Goal: Task Accomplishment & Management: Manage account settings

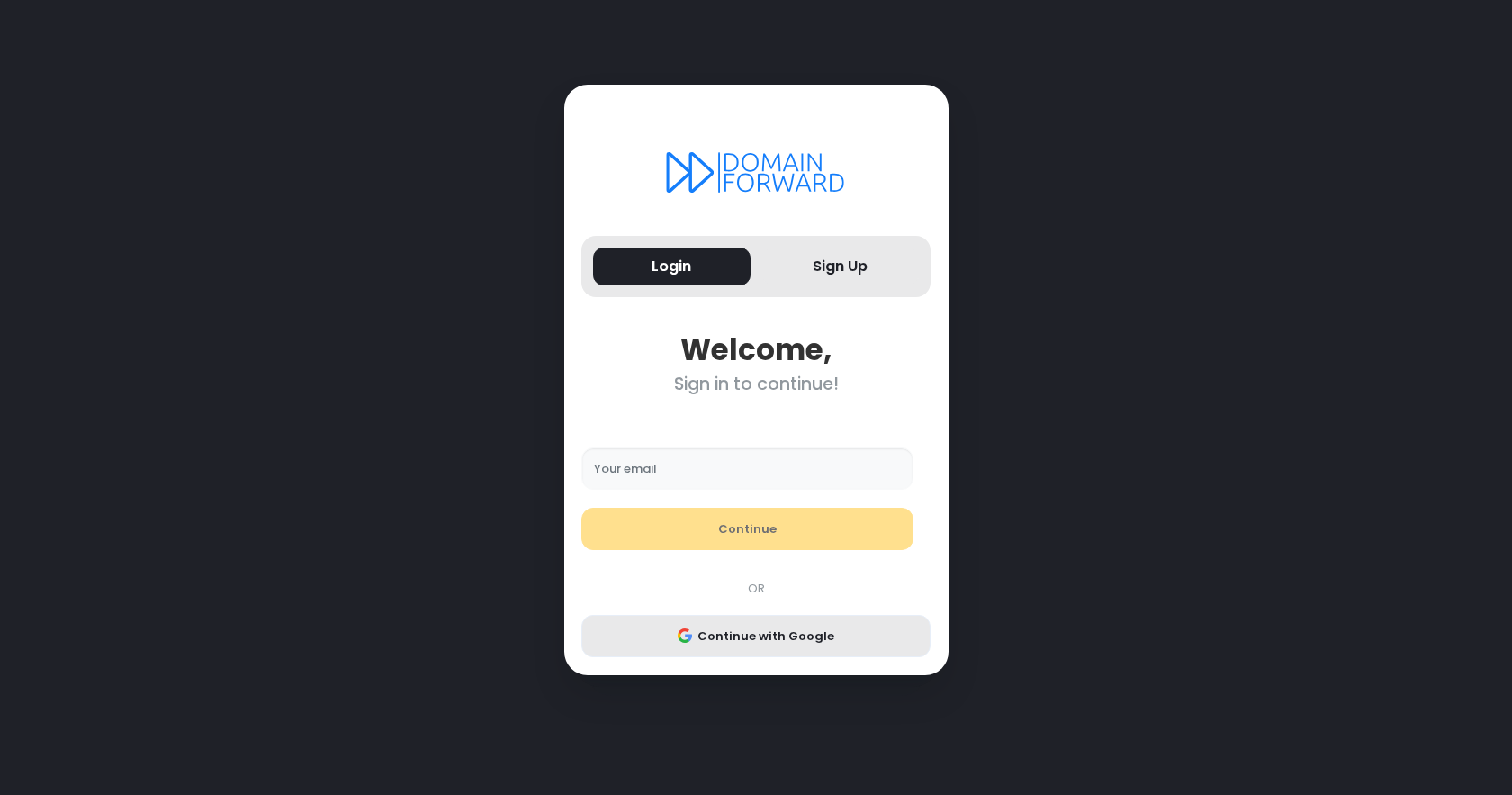
click at [735, 636] on button "Continue with Google" at bounding box center [756, 637] width 350 height 43
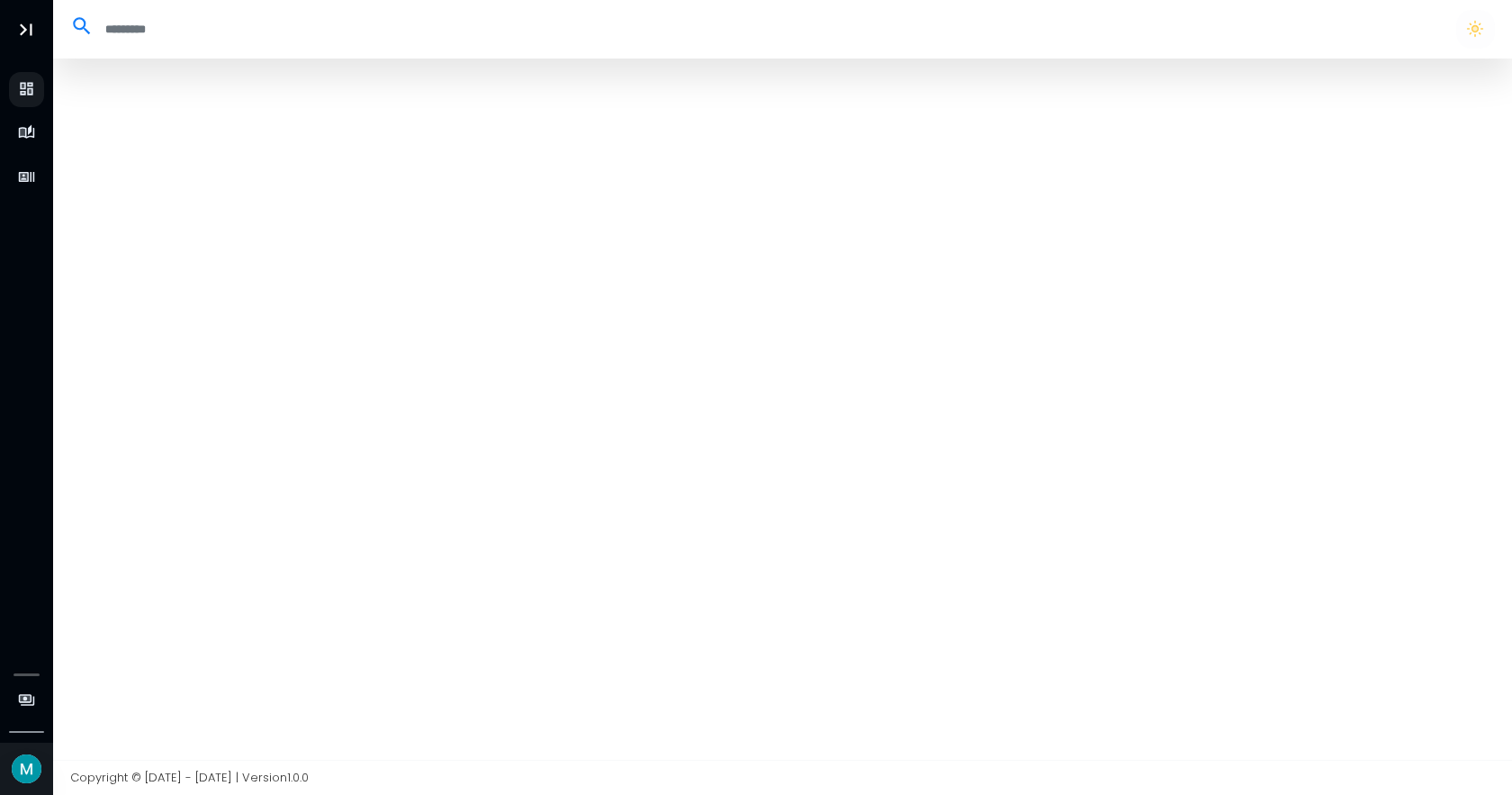
select select "**"
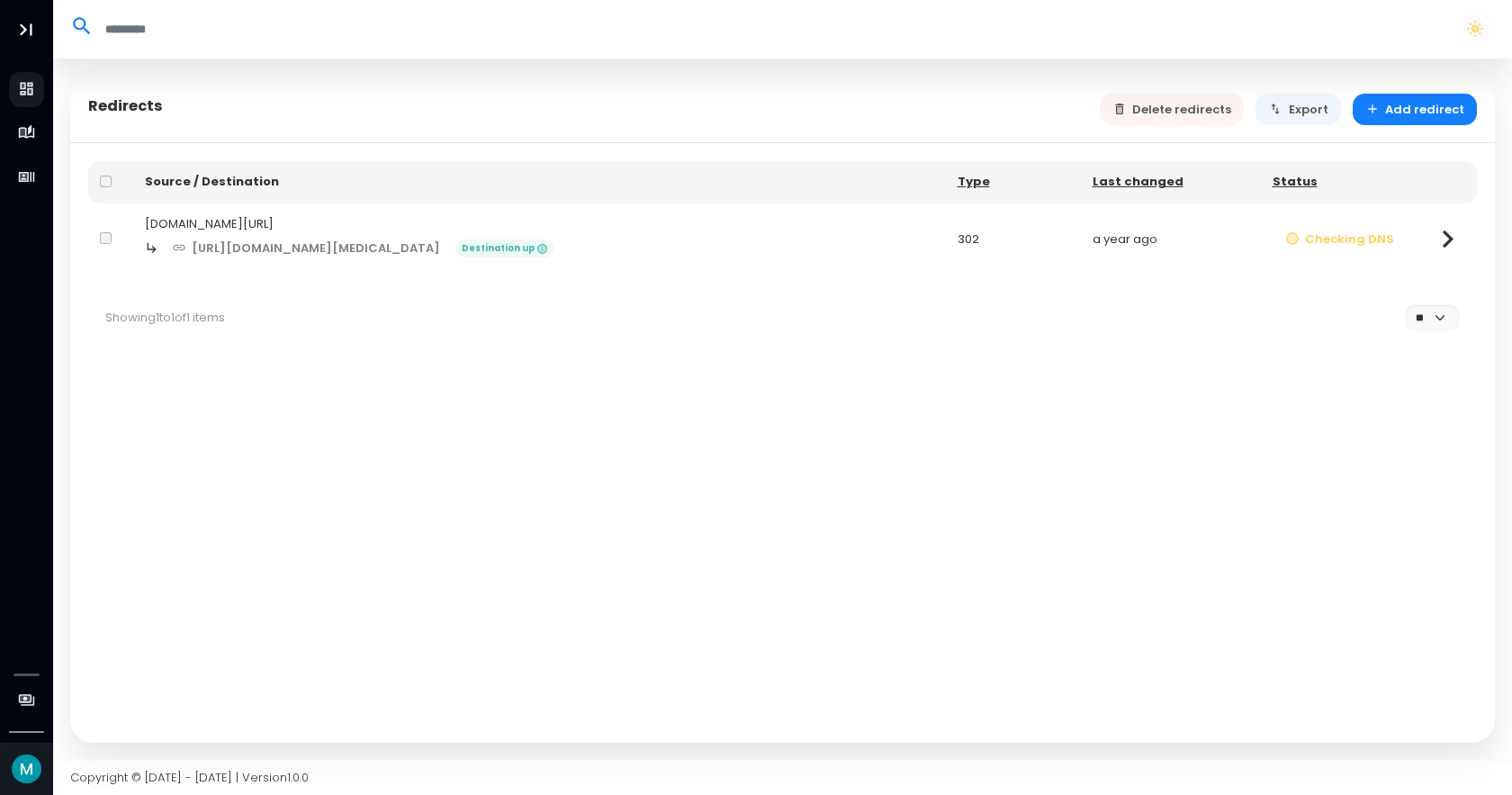
click at [211, 219] on div "[DOMAIN_NAME][URL]" at bounding box center [540, 223] width 789 height 18
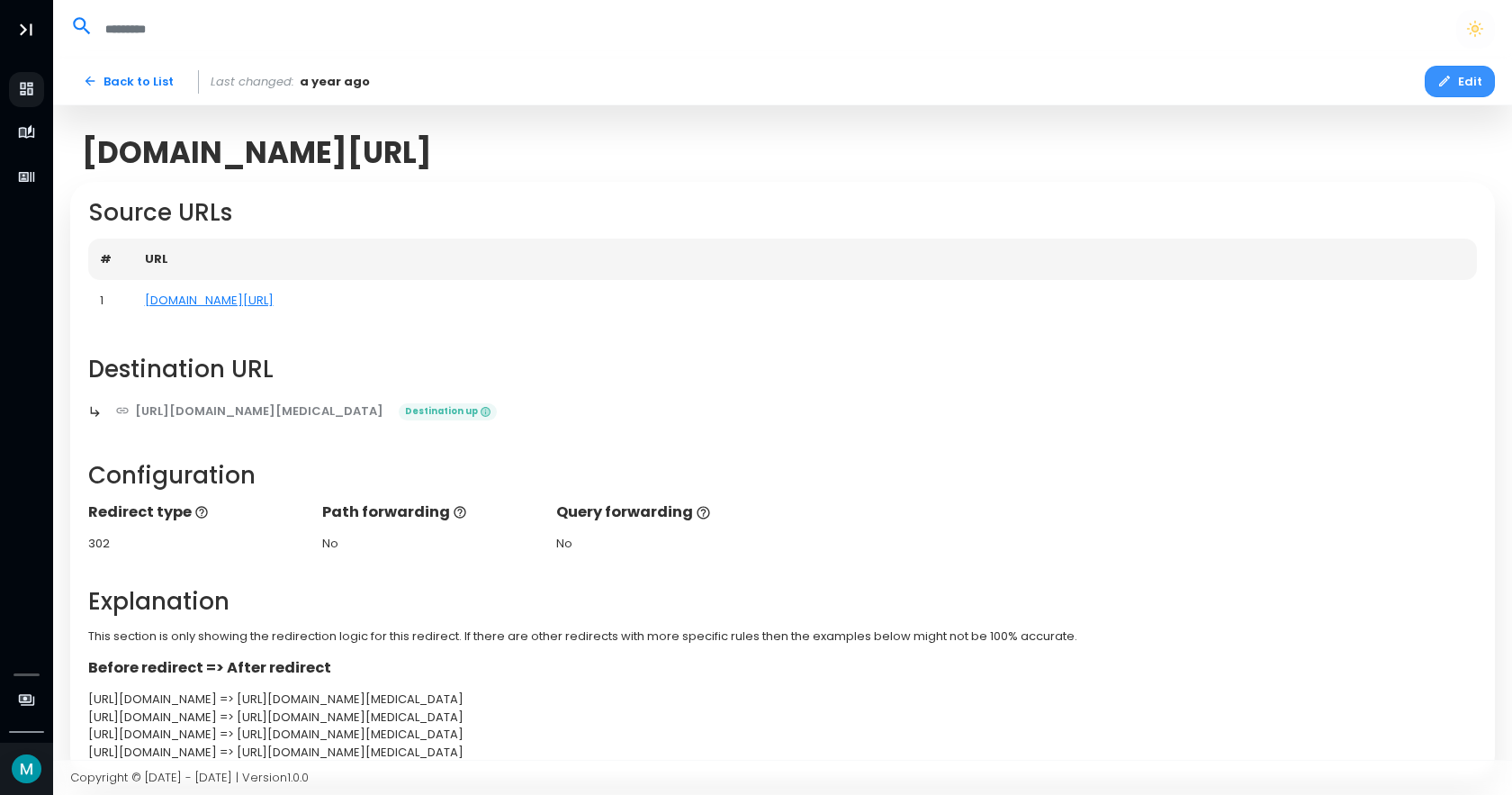
click at [1461, 76] on button "Edit" at bounding box center [1460, 81] width 71 height 31
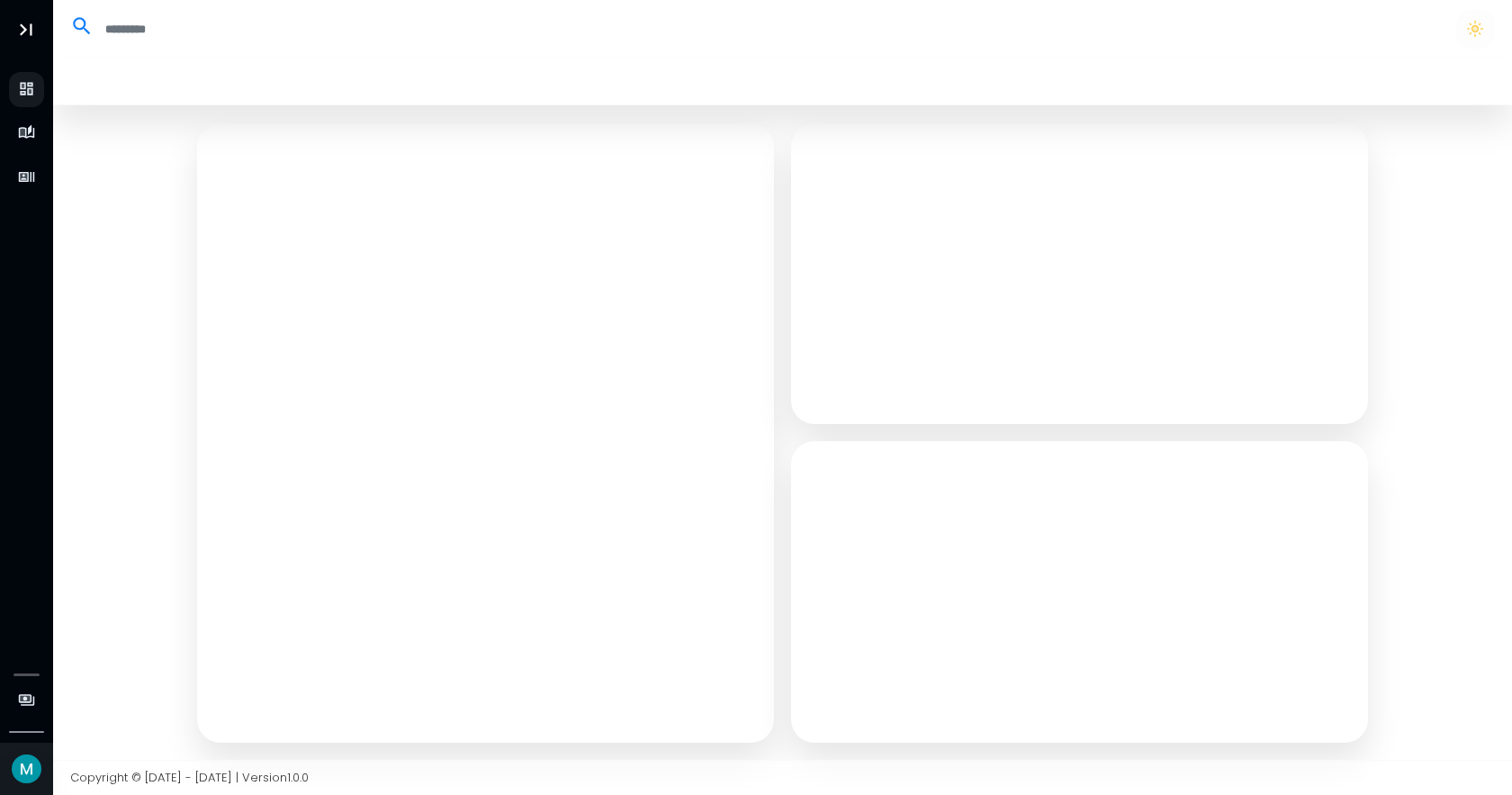
select select "***"
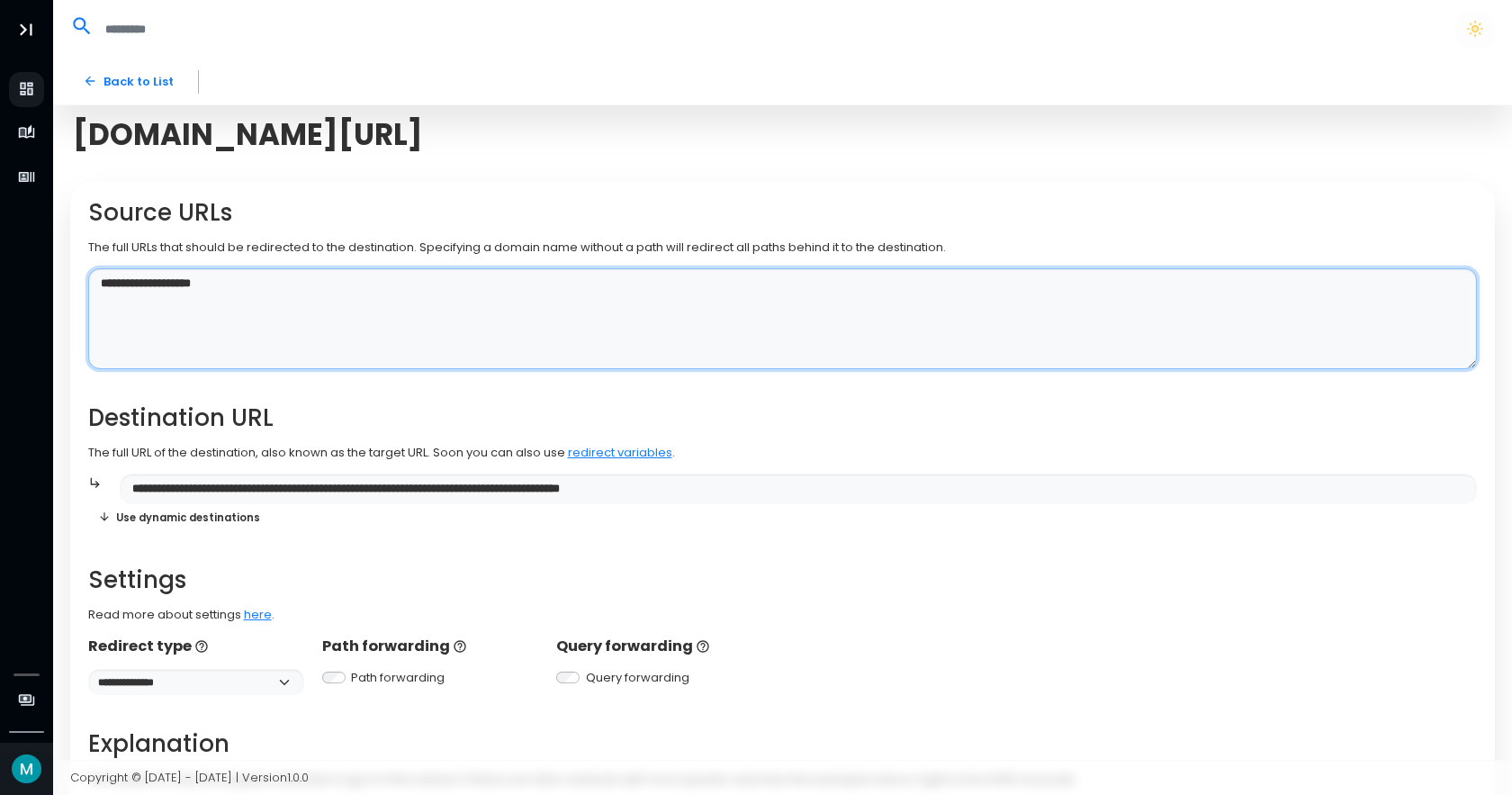
drag, startPoint x: 244, startPoint y: 279, endPoint x: 57, endPoint y: 279, distance: 187.0
click at [57, 279] on div "**********" at bounding box center [783, 531] width 1460 height 946
paste textarea
type textarea "**********"
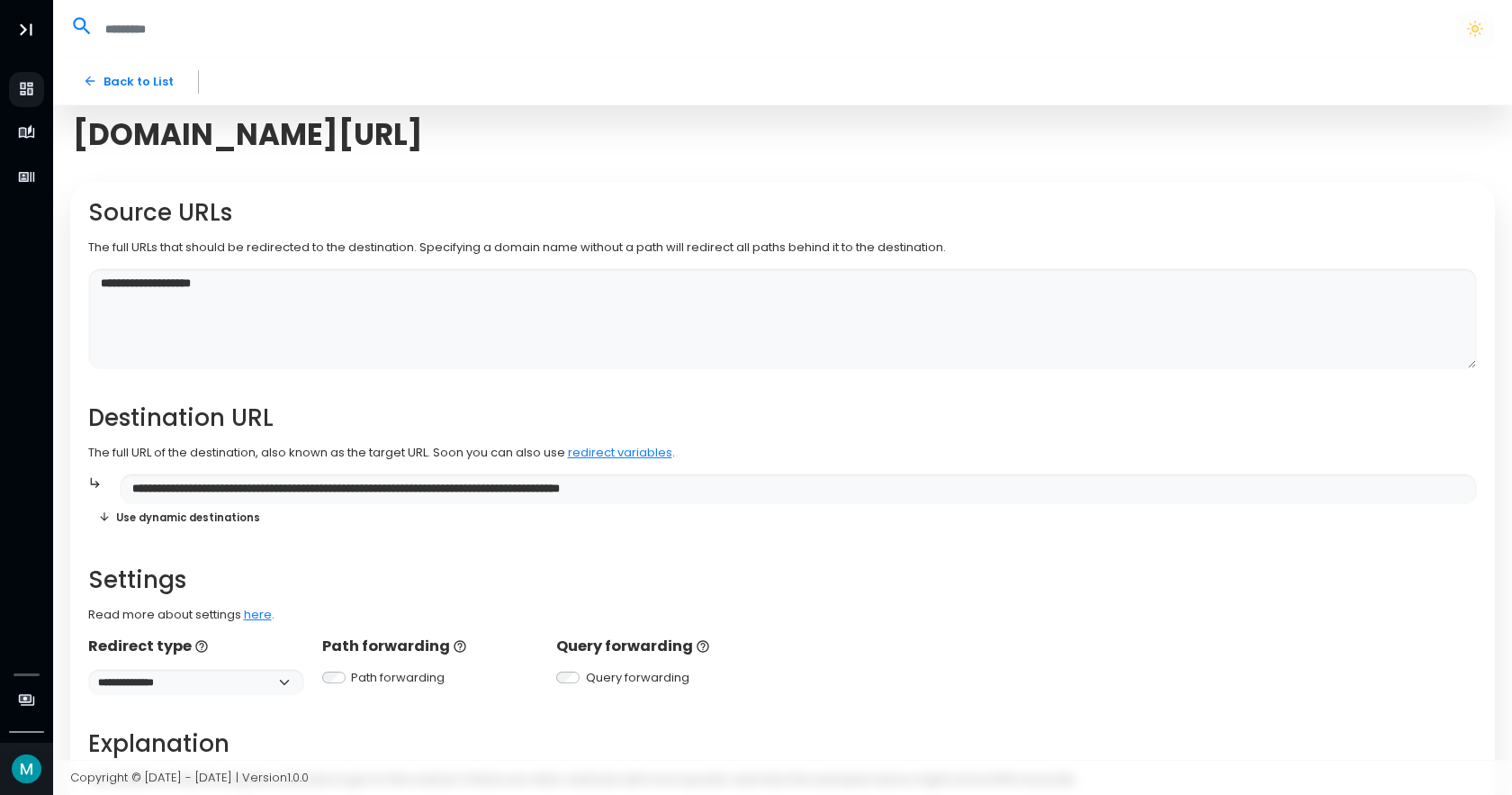
click at [366, 425] on h2 "Destination URL" at bounding box center [783, 418] width 1390 height 28
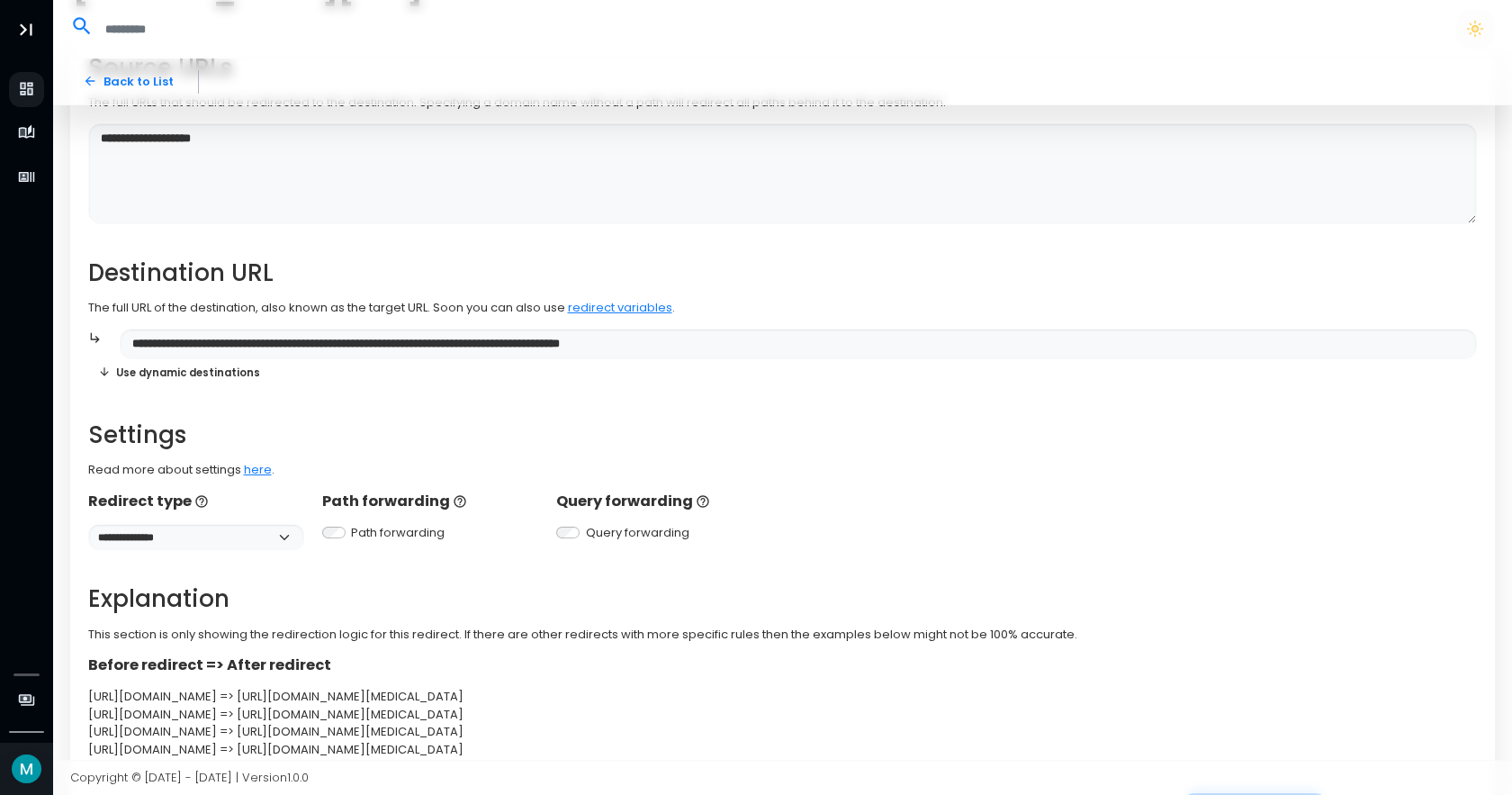
scroll to position [147, 0]
click at [478, 398] on div "**********" at bounding box center [783, 403] width 1390 height 704
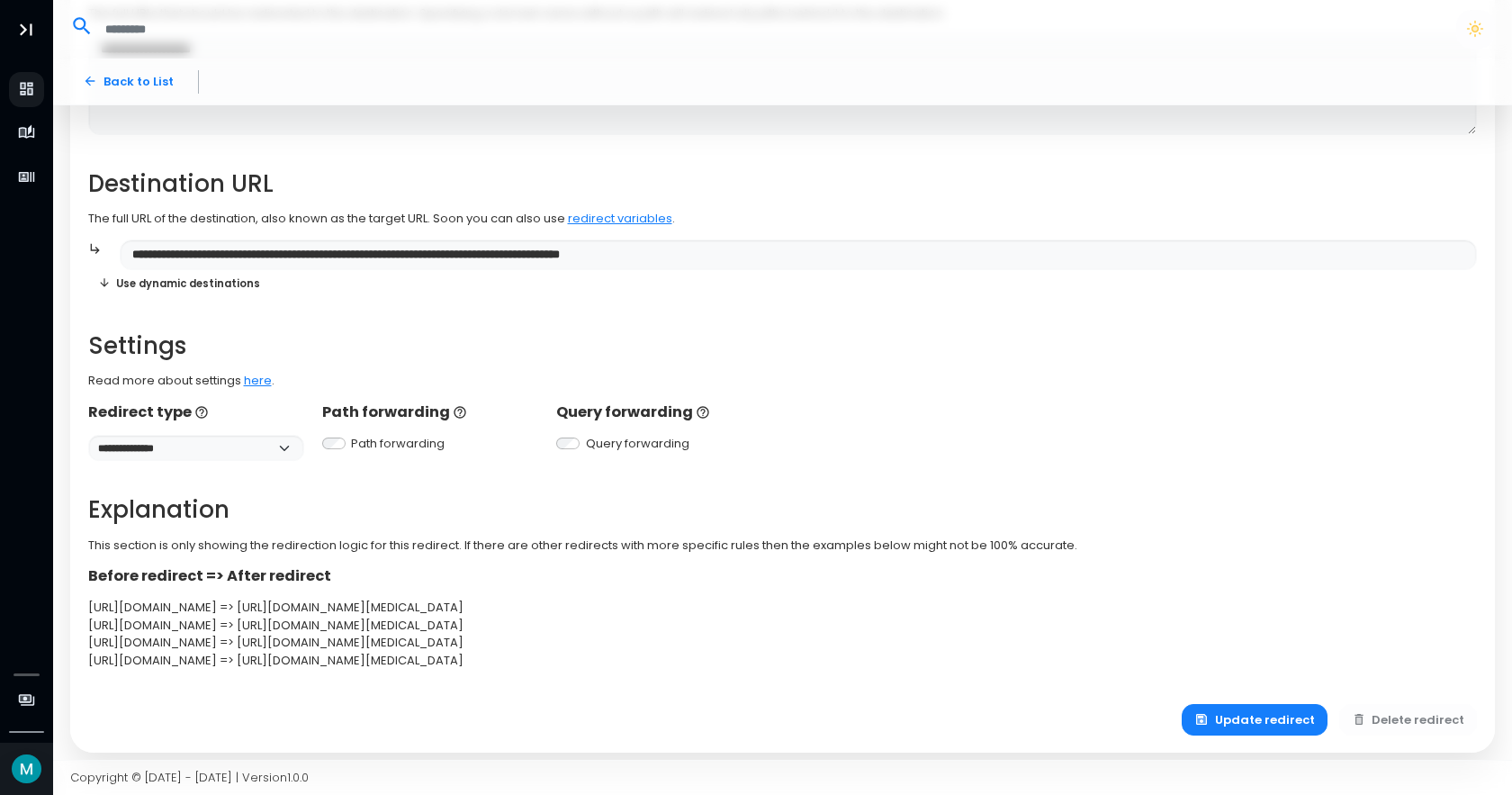
scroll to position [245, 0]
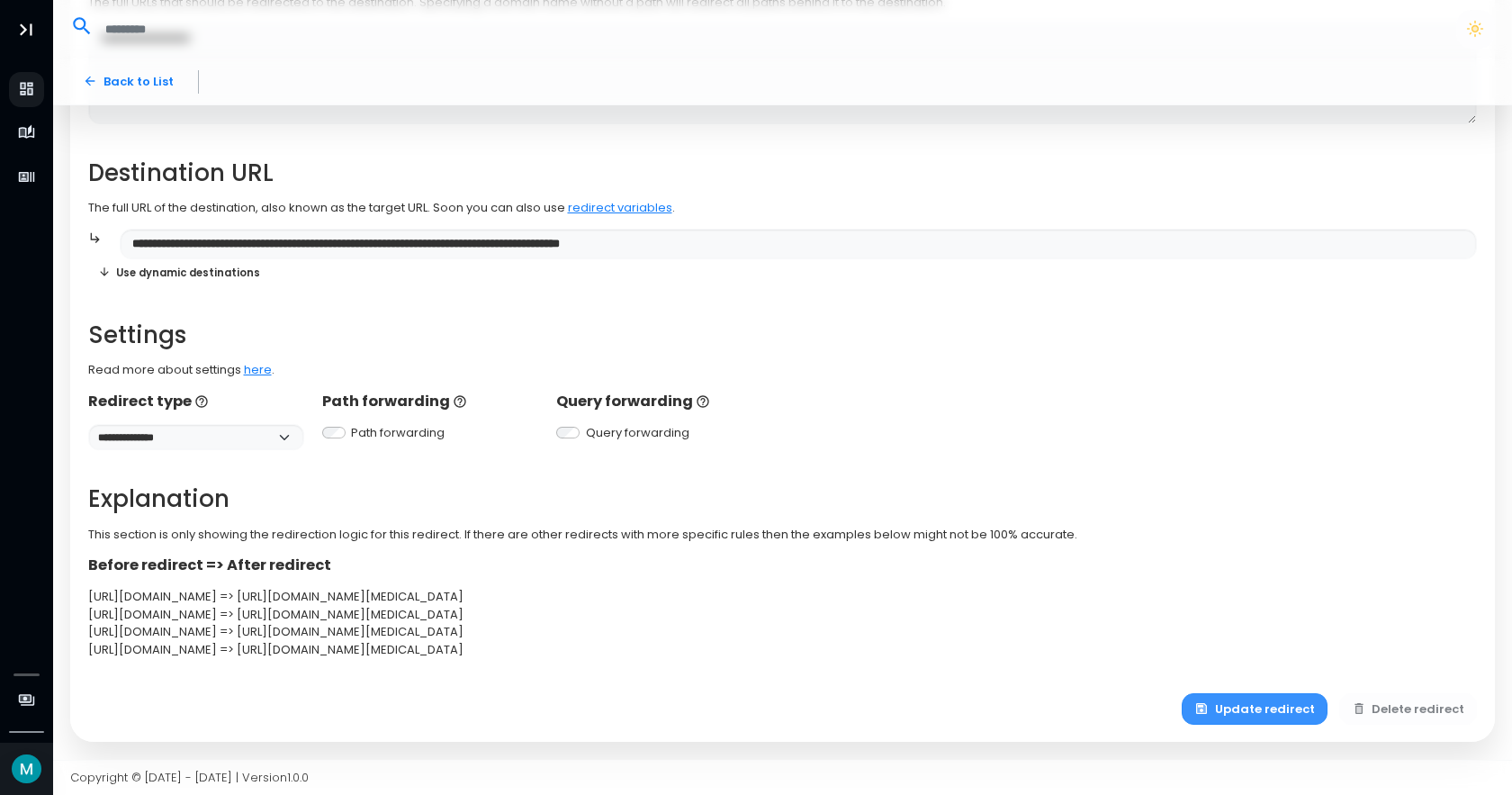
click at [1258, 714] on button "Update redirect" at bounding box center [1255, 708] width 146 height 31
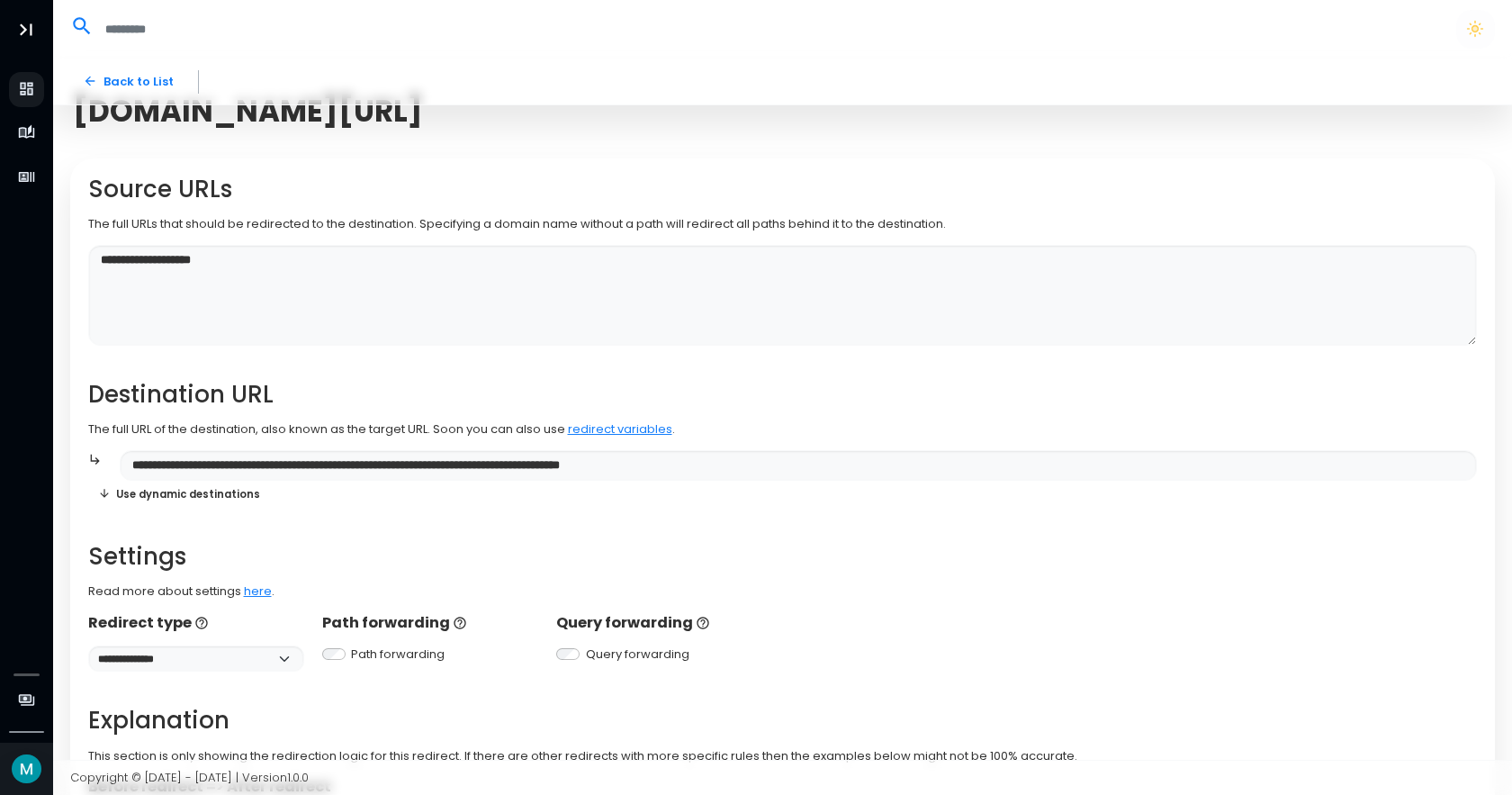
scroll to position [0, 0]
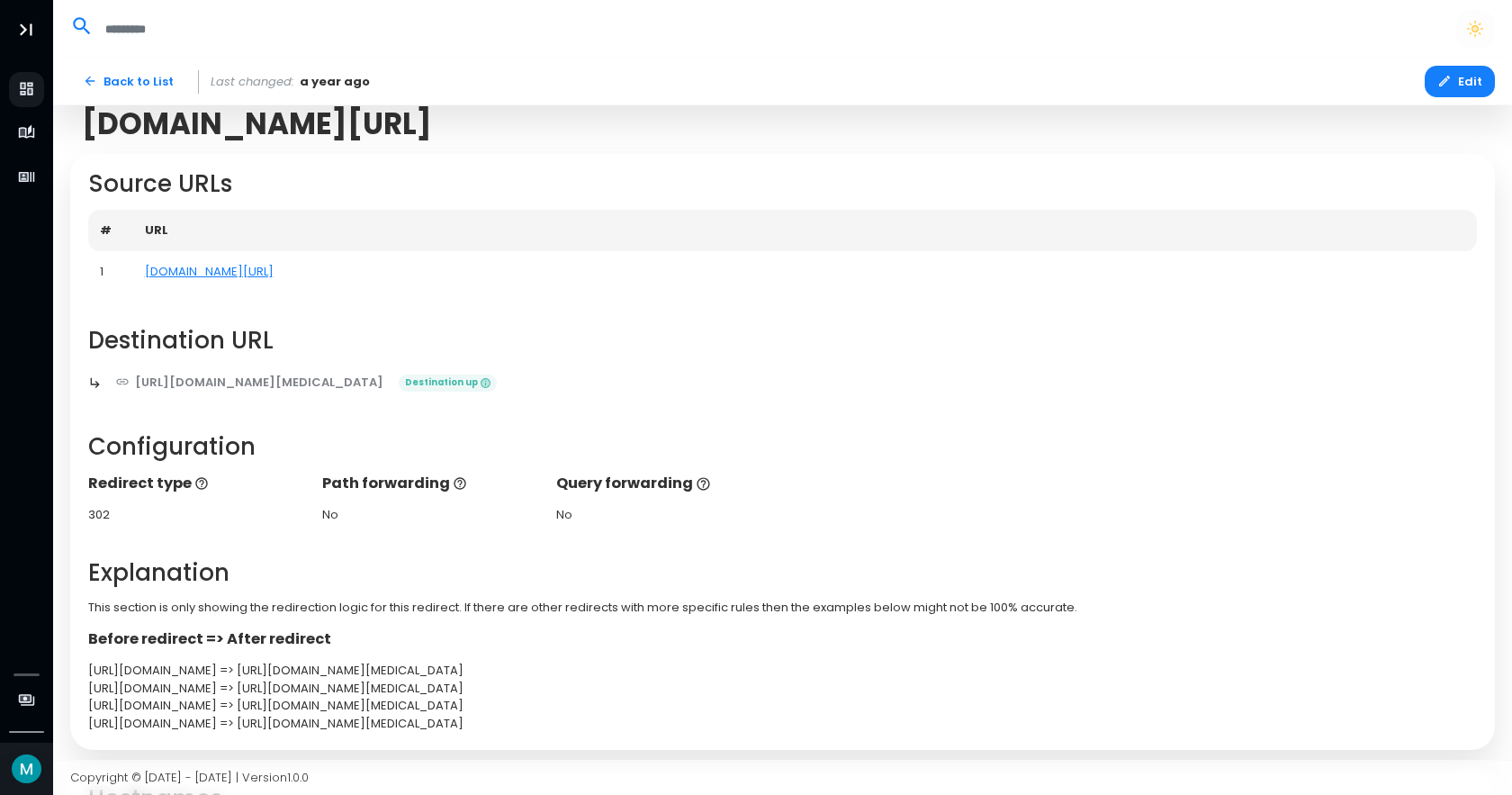
scroll to position [218, 0]
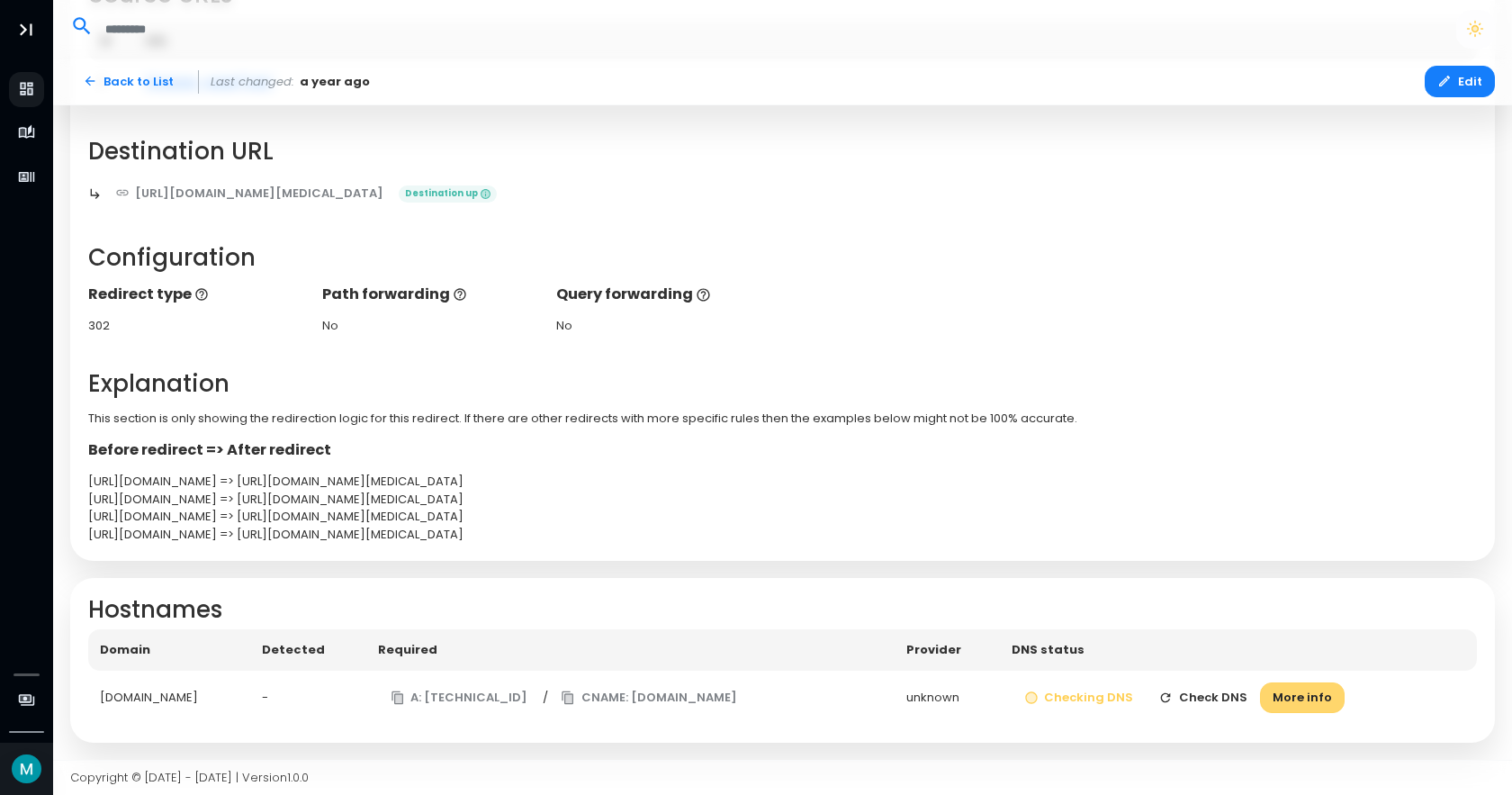
click at [1337, 691] on button "More info" at bounding box center [1303, 697] width 85 height 31
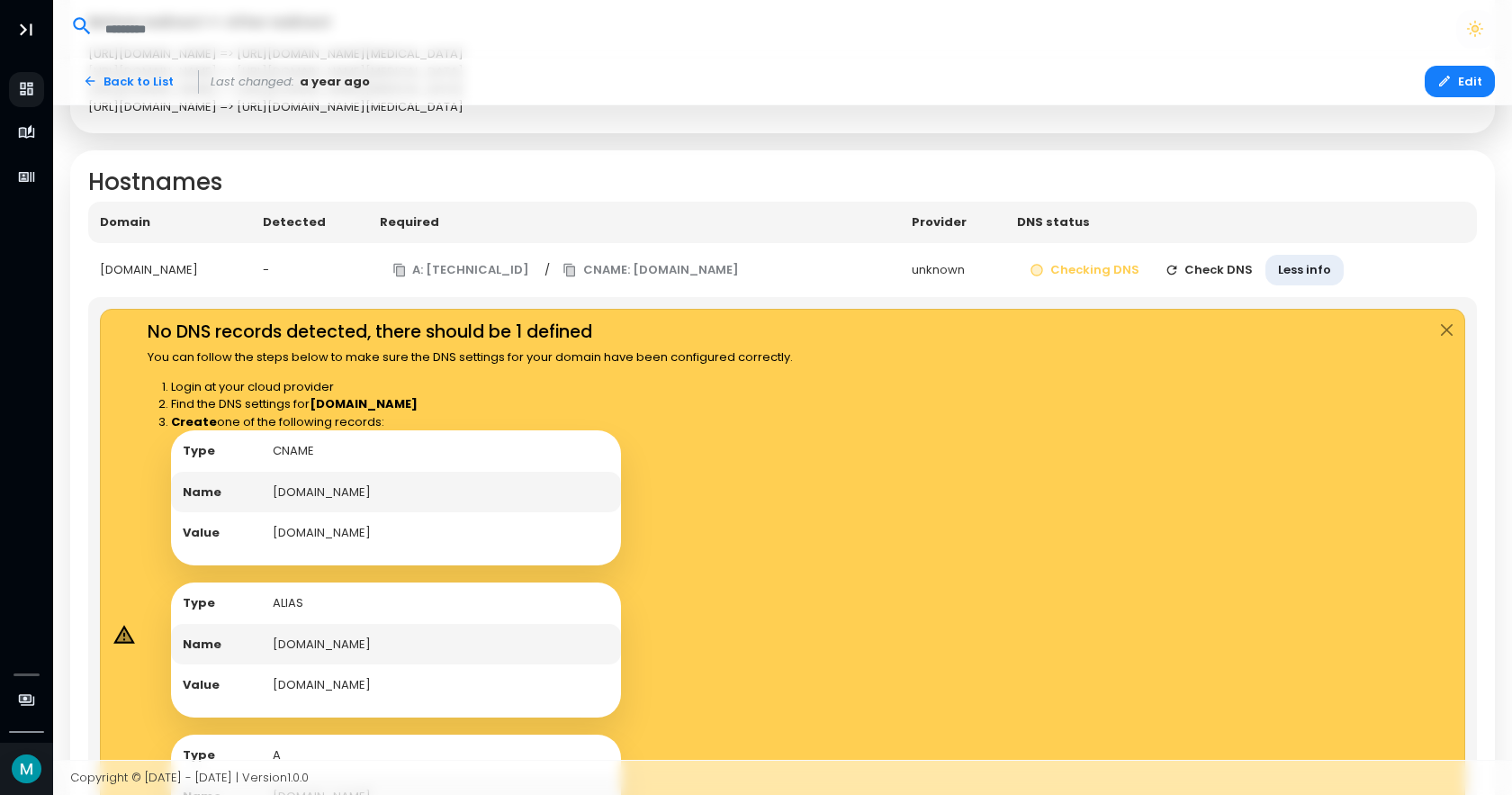
scroll to position [422, 0]
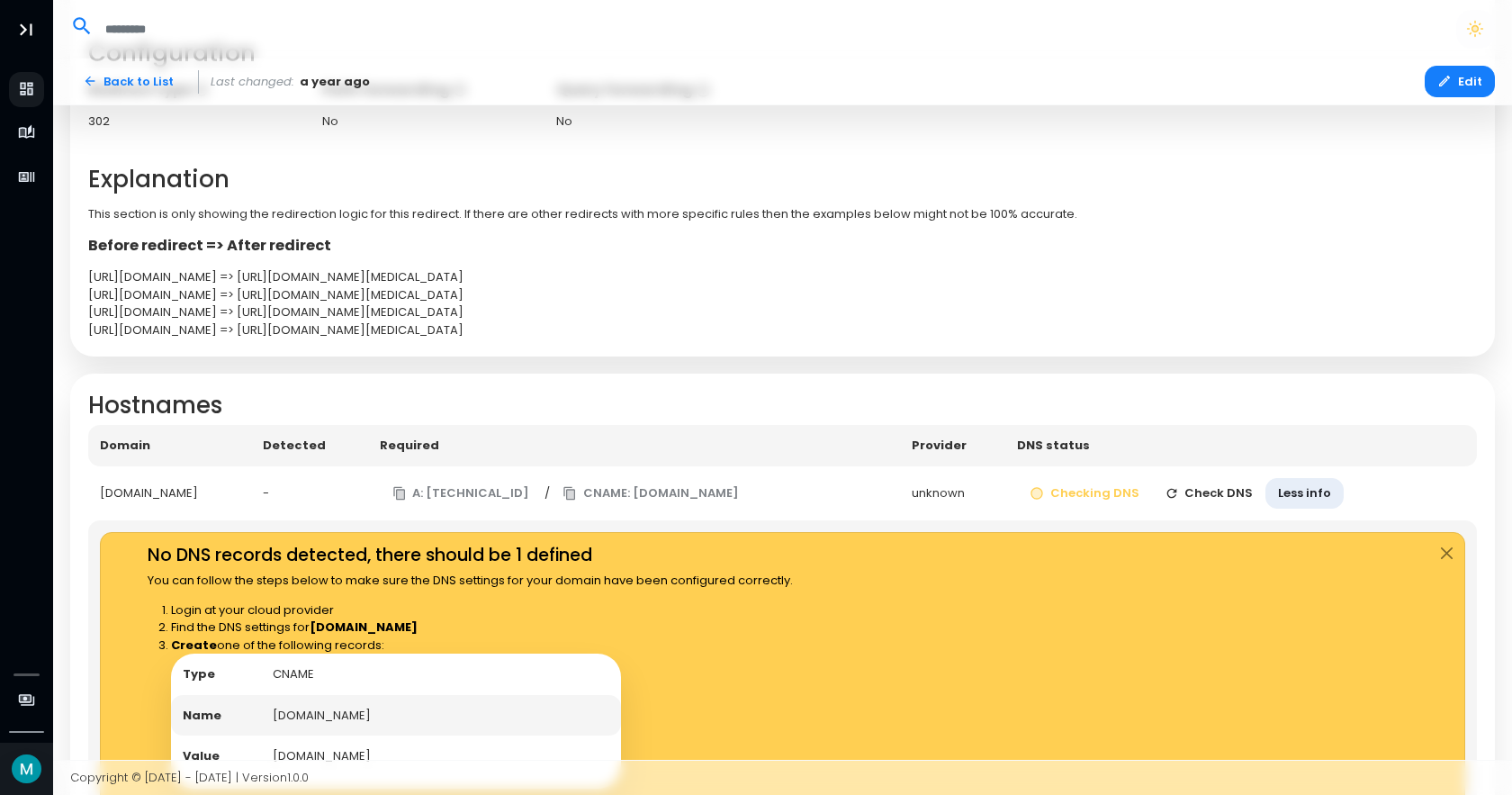
click at [336, 490] on td "-" at bounding box center [309, 494] width 116 height 55
click at [1462, 69] on button "Edit" at bounding box center [1460, 81] width 71 height 31
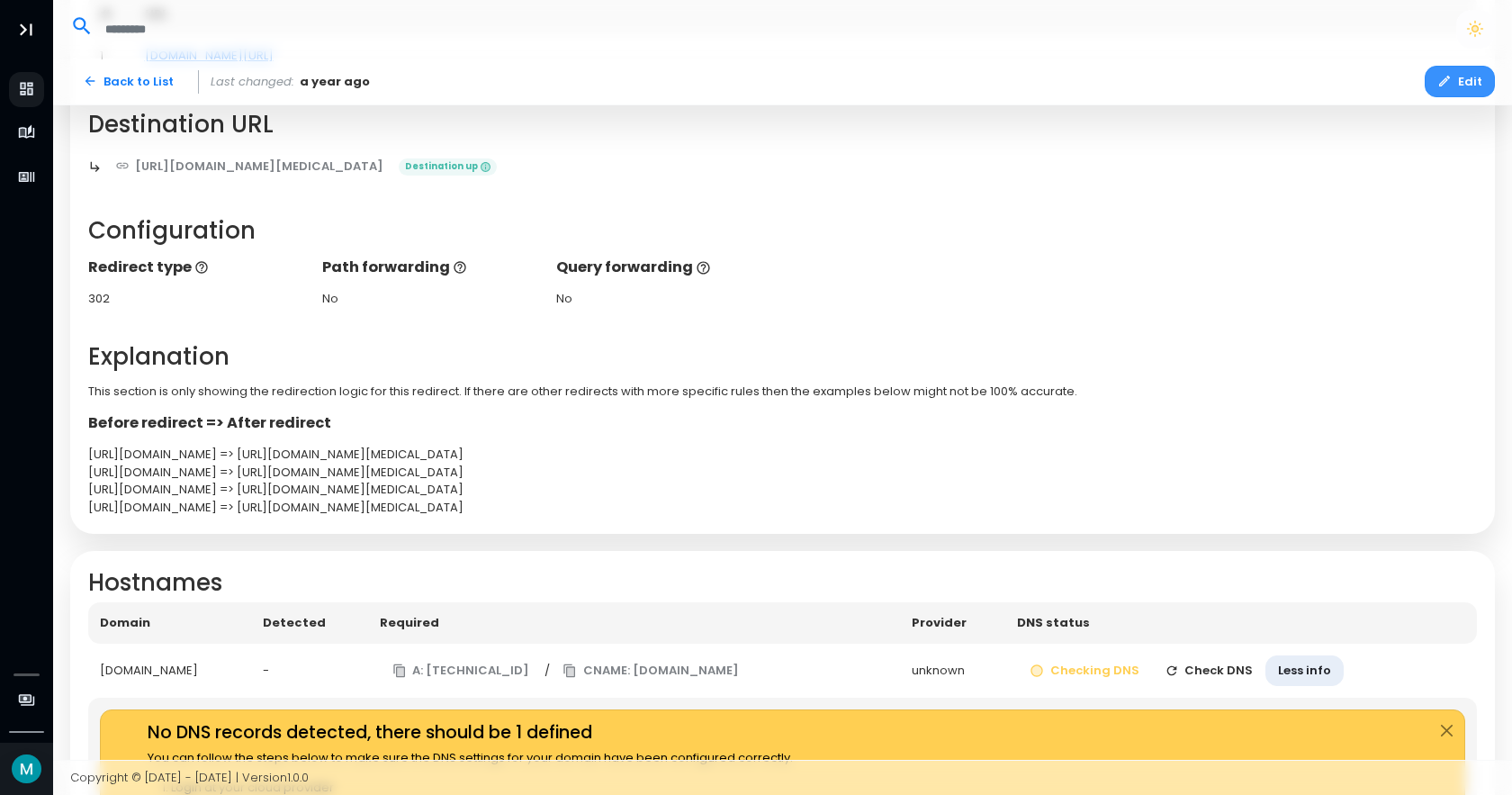
select select "***"
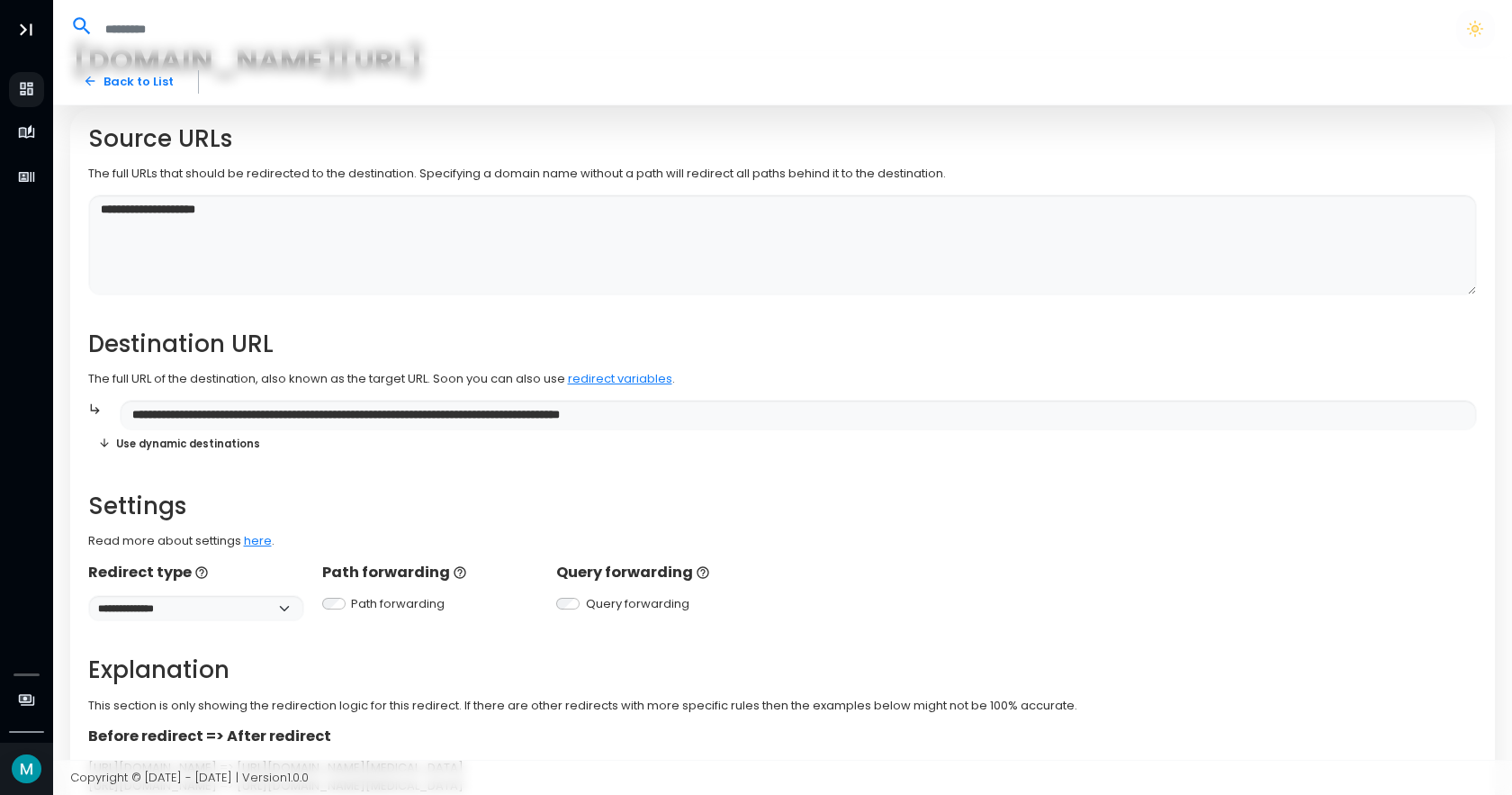
scroll to position [0, 0]
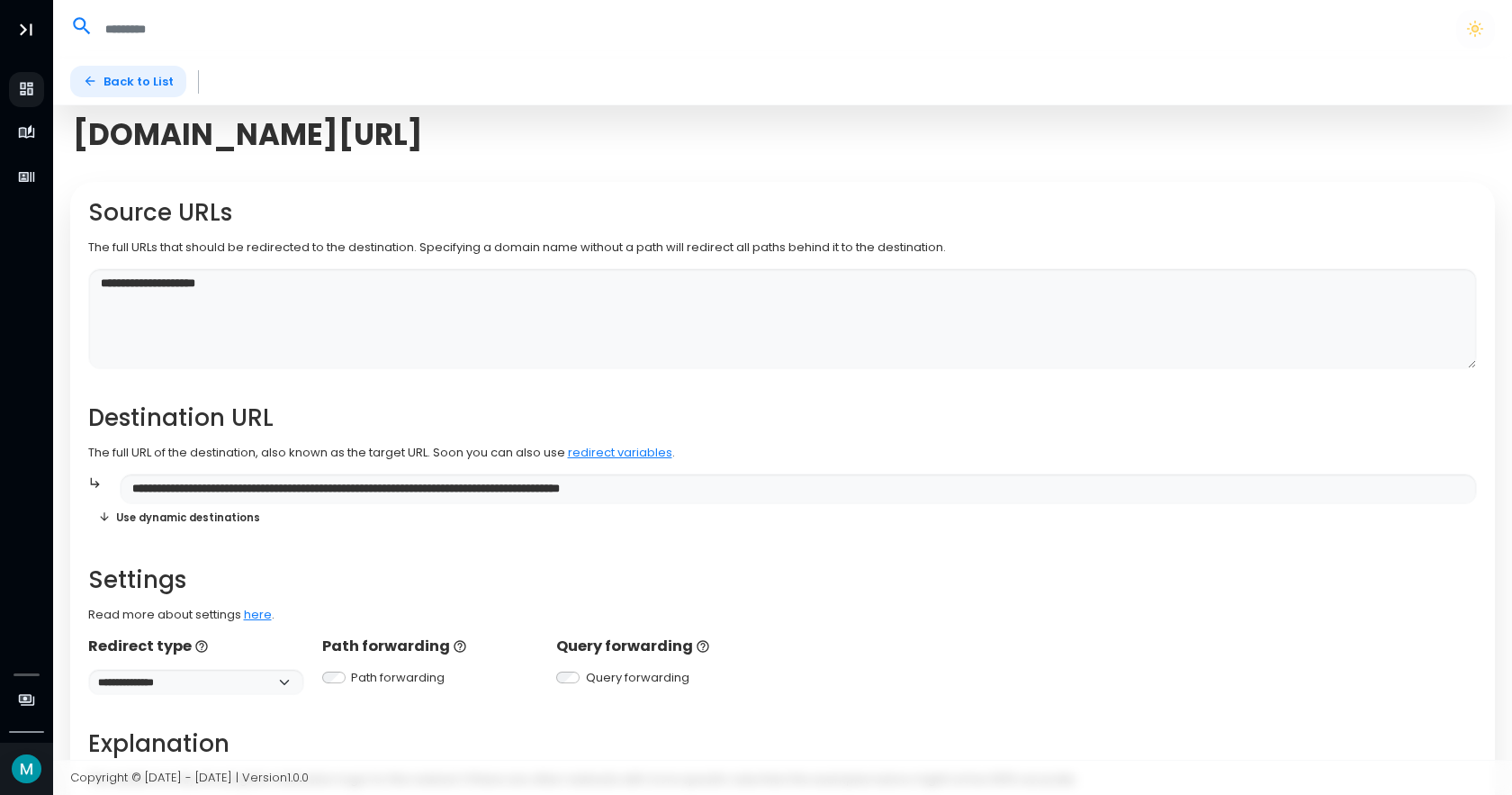
click at [83, 72] on link "Back to List" at bounding box center [128, 81] width 116 height 31
select select "**"
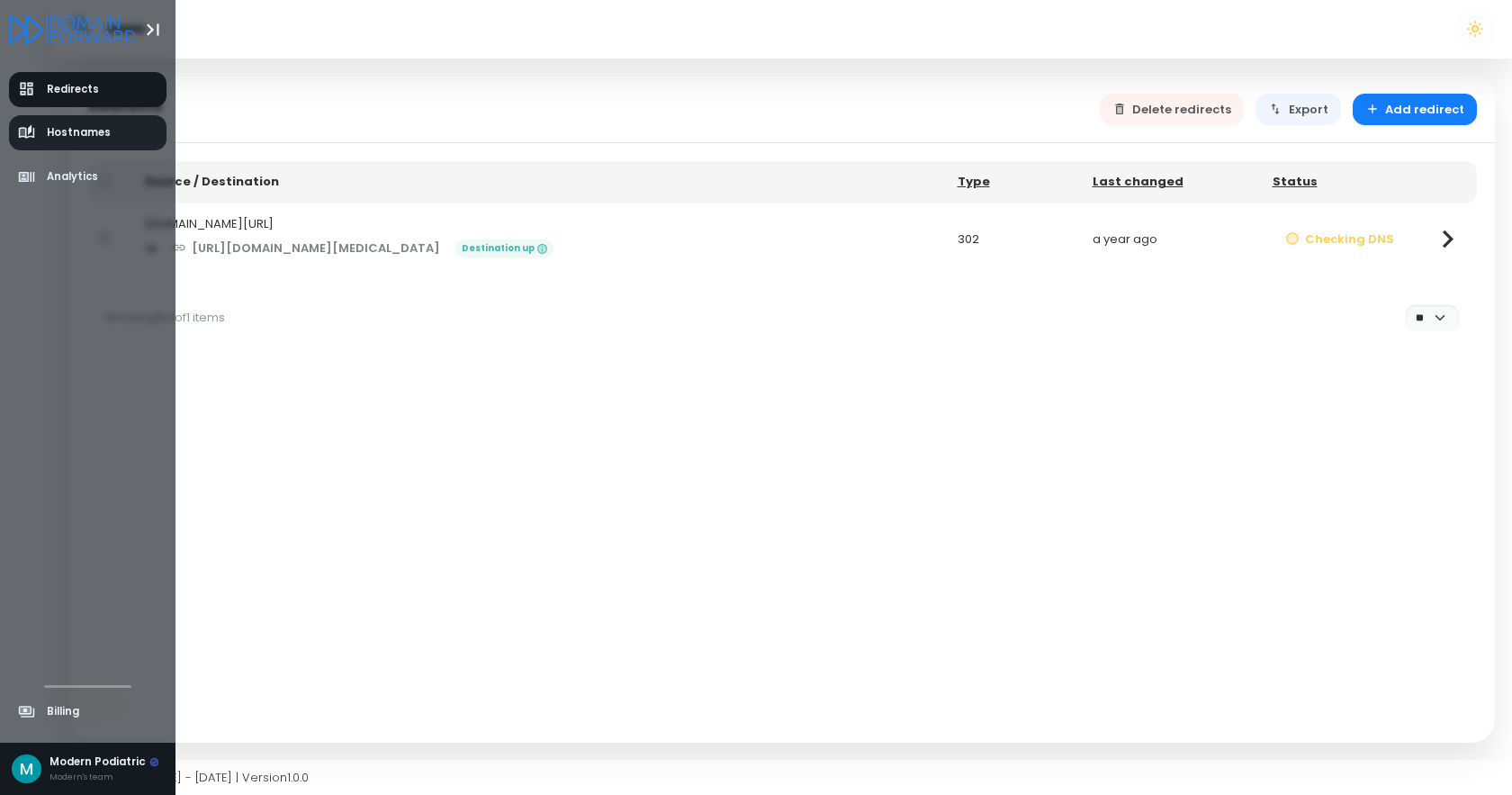
click at [69, 139] on span "Hostnames" at bounding box center [79, 133] width 64 height 15
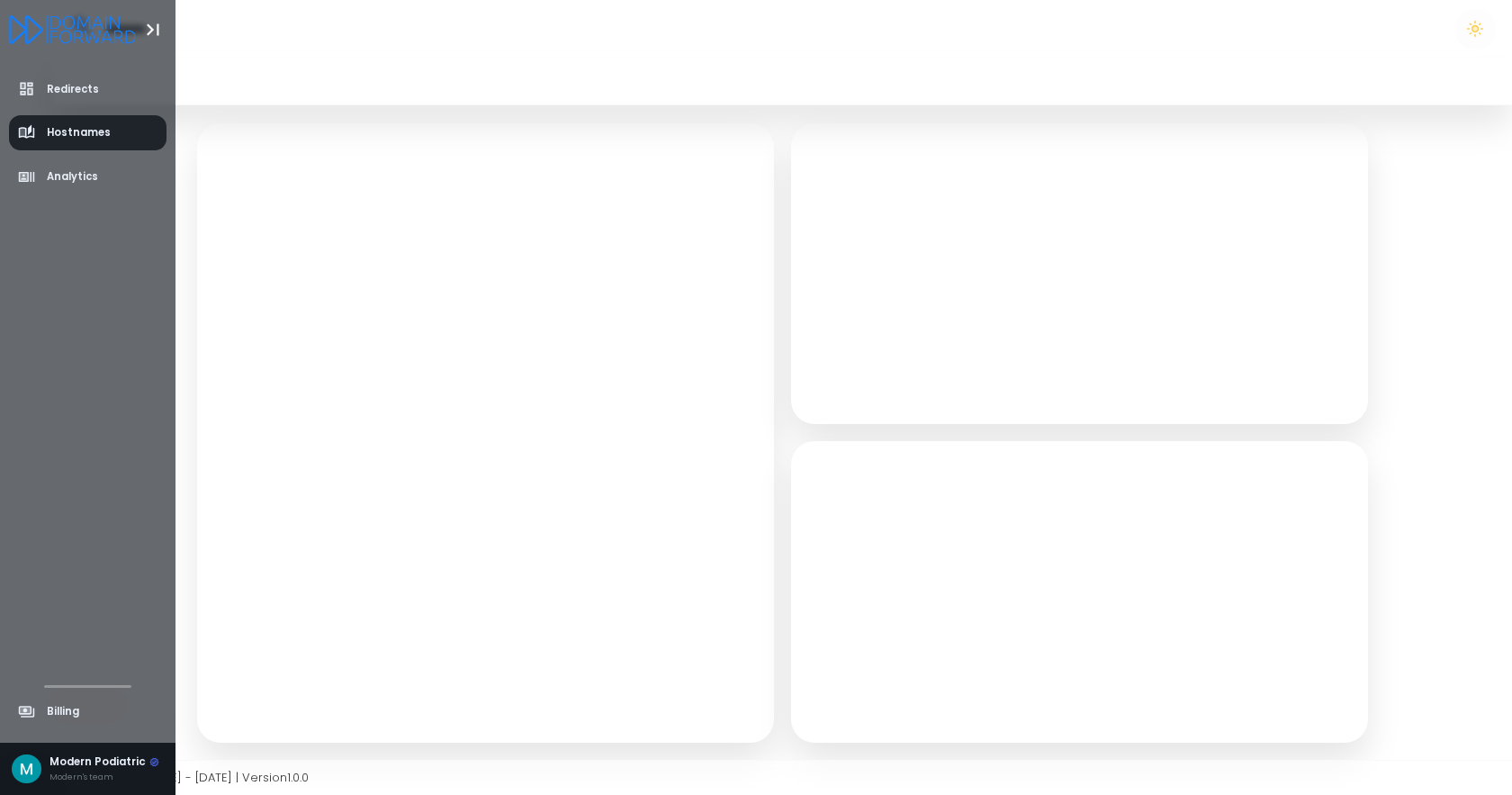
select select "**"
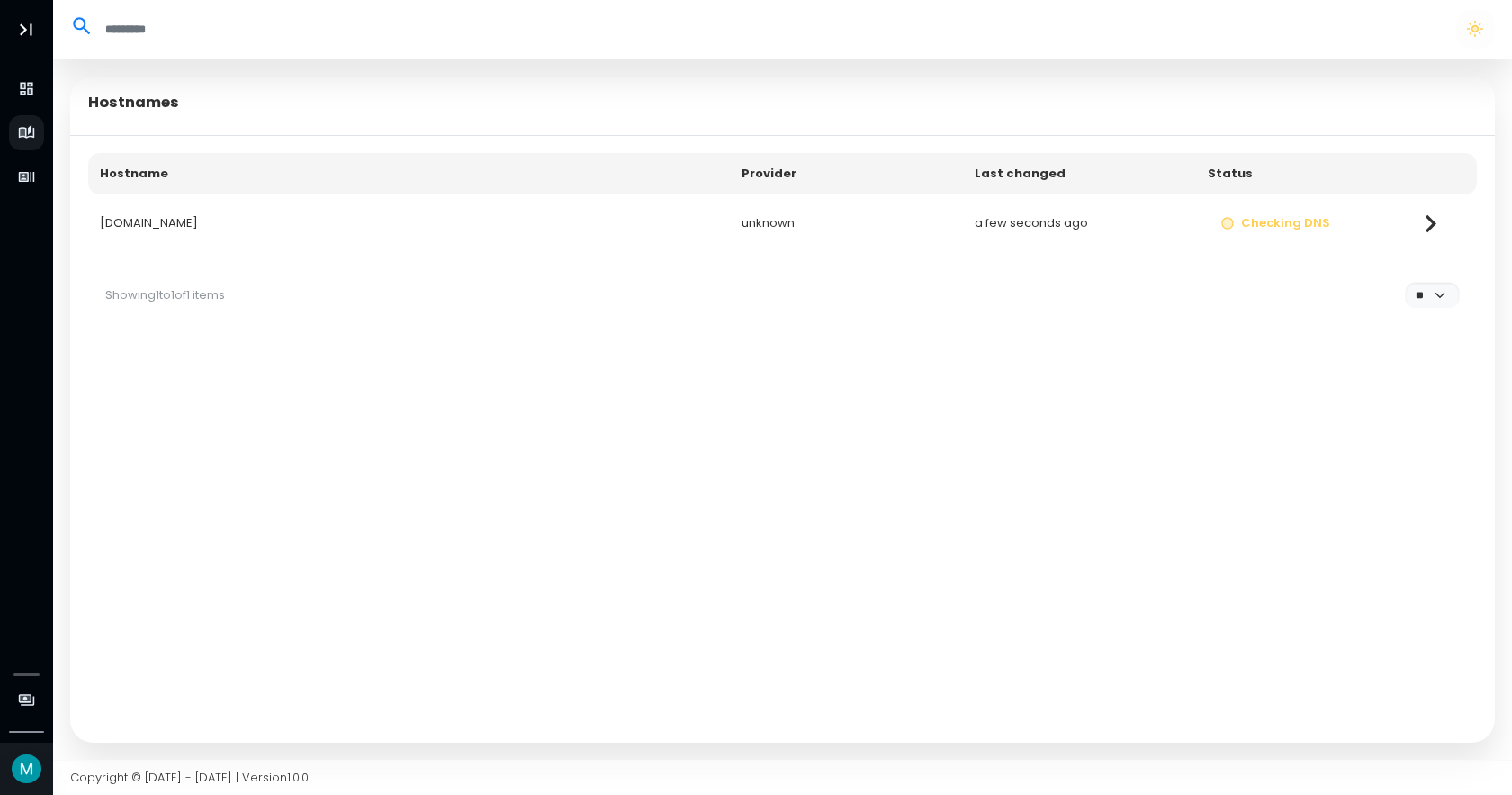
click at [1411, 225] on td at bounding box center [1439, 223] width 75 height 58
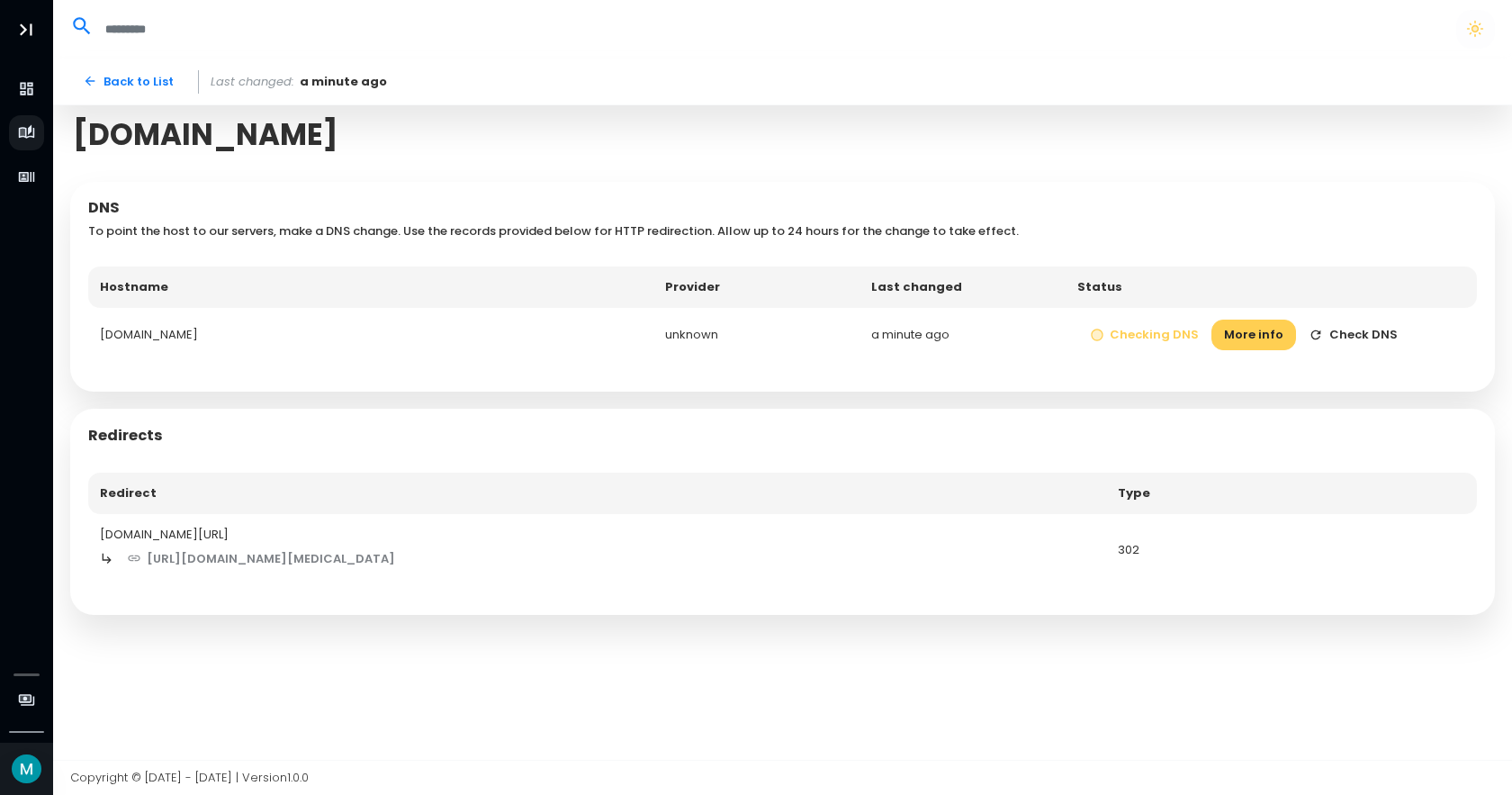
click at [1316, 335] on button "Check DNS" at bounding box center [1353, 334] width 114 height 31
click at [1165, 329] on button "Checking DNS" at bounding box center [1145, 334] width 135 height 31
click at [1343, 335] on button "Check DNS" at bounding box center [1353, 334] width 114 height 31
click at [1236, 332] on button "More info" at bounding box center [1254, 334] width 85 height 31
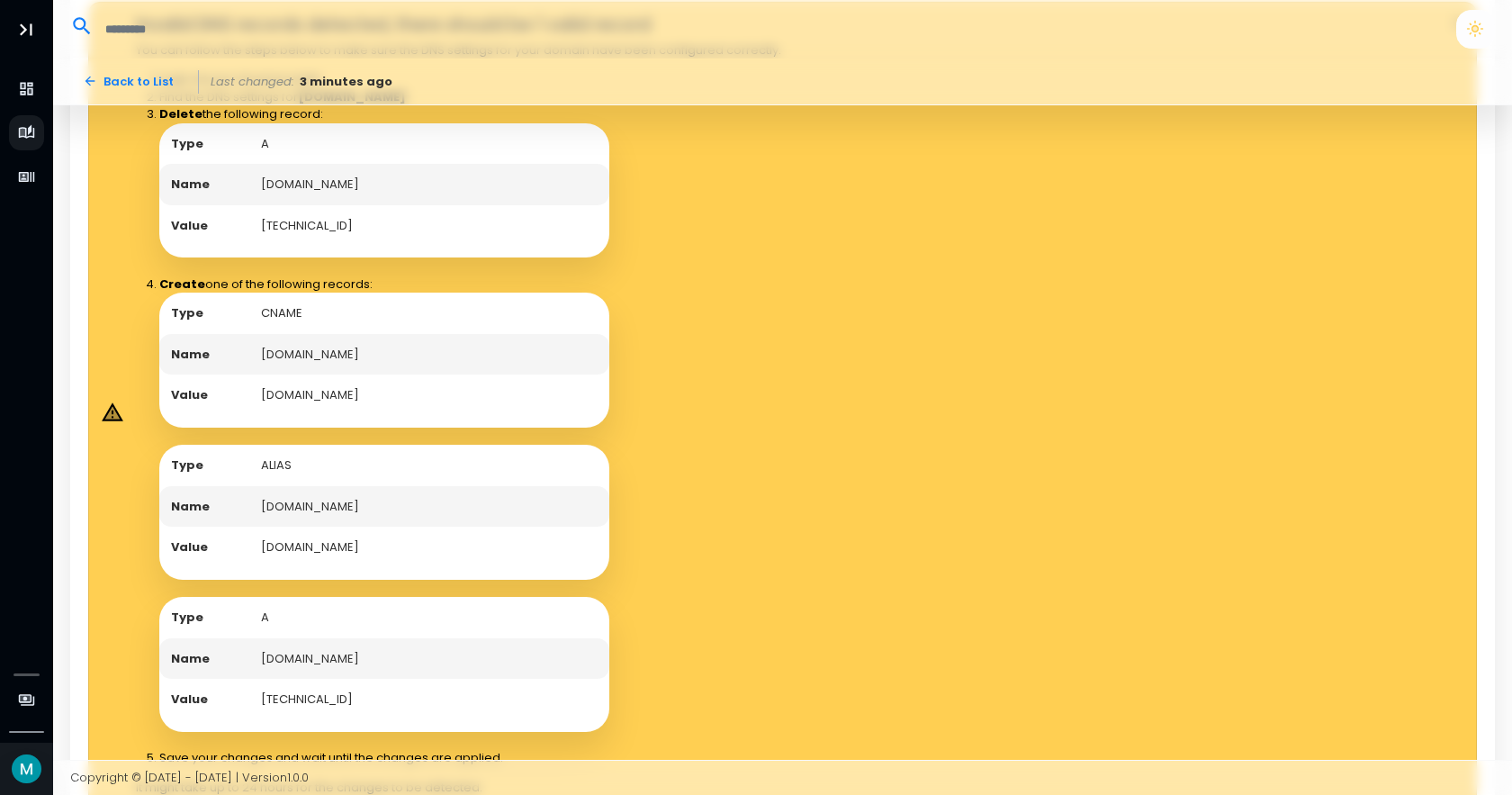
scroll to position [398, 0]
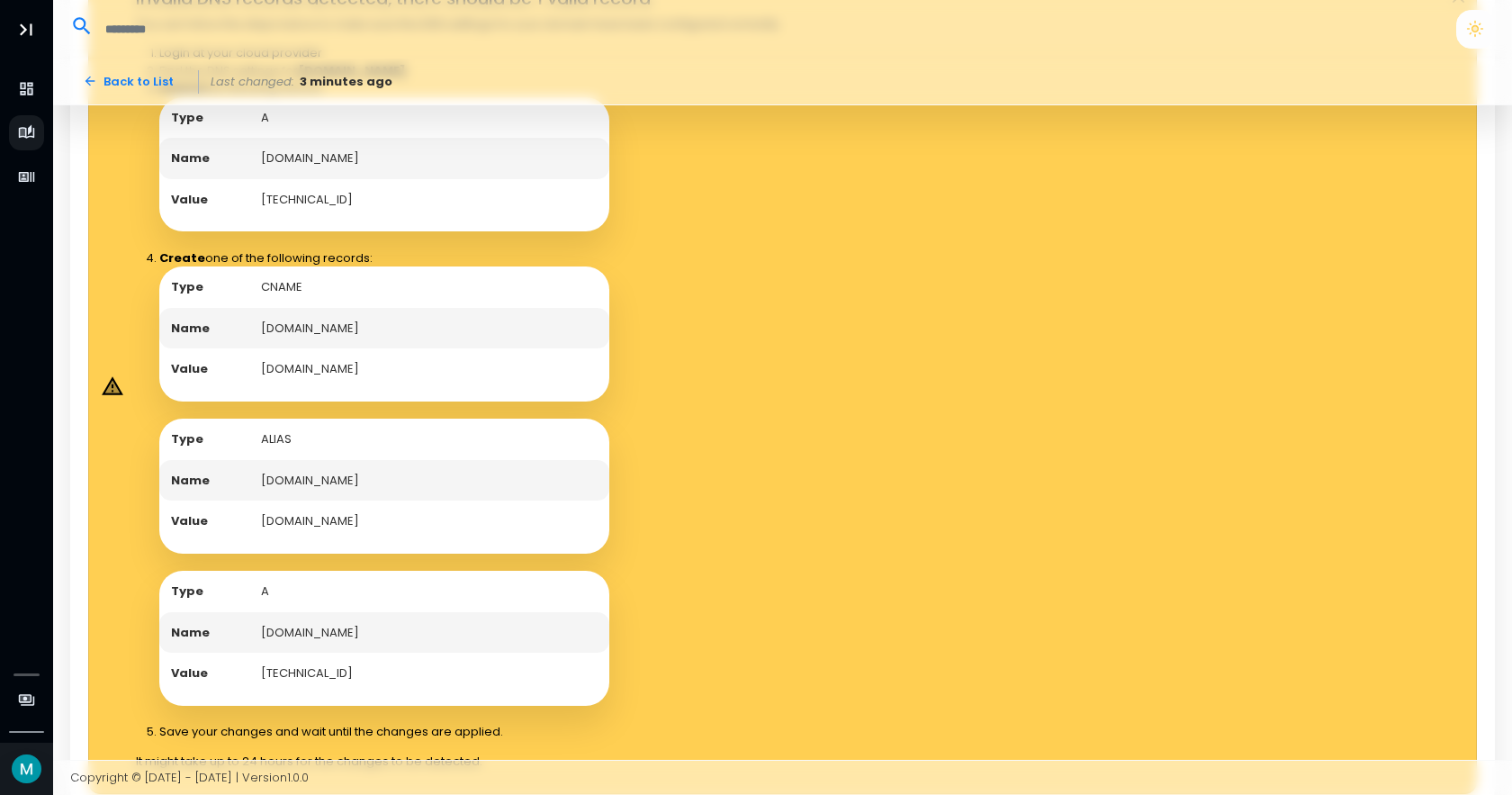
drag, startPoint x: 261, startPoint y: 627, endPoint x: 424, endPoint y: 638, distance: 163.4
click at [424, 638] on td "[DOMAIN_NAME]" at bounding box center [430, 633] width 360 height 41
copy td "[DOMAIN_NAME]"
drag, startPoint x: 260, startPoint y: 673, endPoint x: 371, endPoint y: 672, distance: 111.0
click at [372, 672] on td "[TECHNICAL_ID]" at bounding box center [430, 673] width 360 height 41
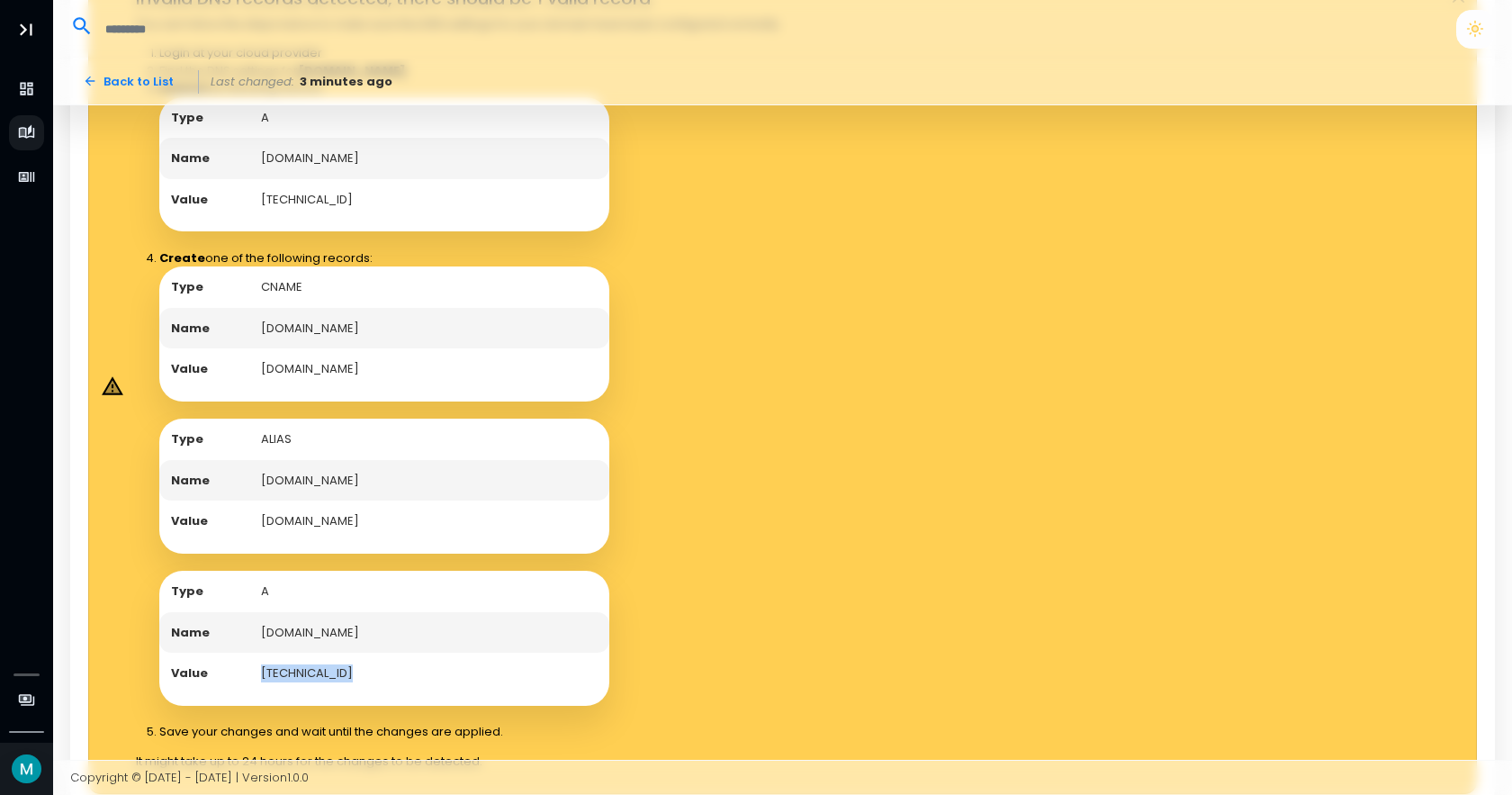
copy td "[TECHNICAL_ID]"
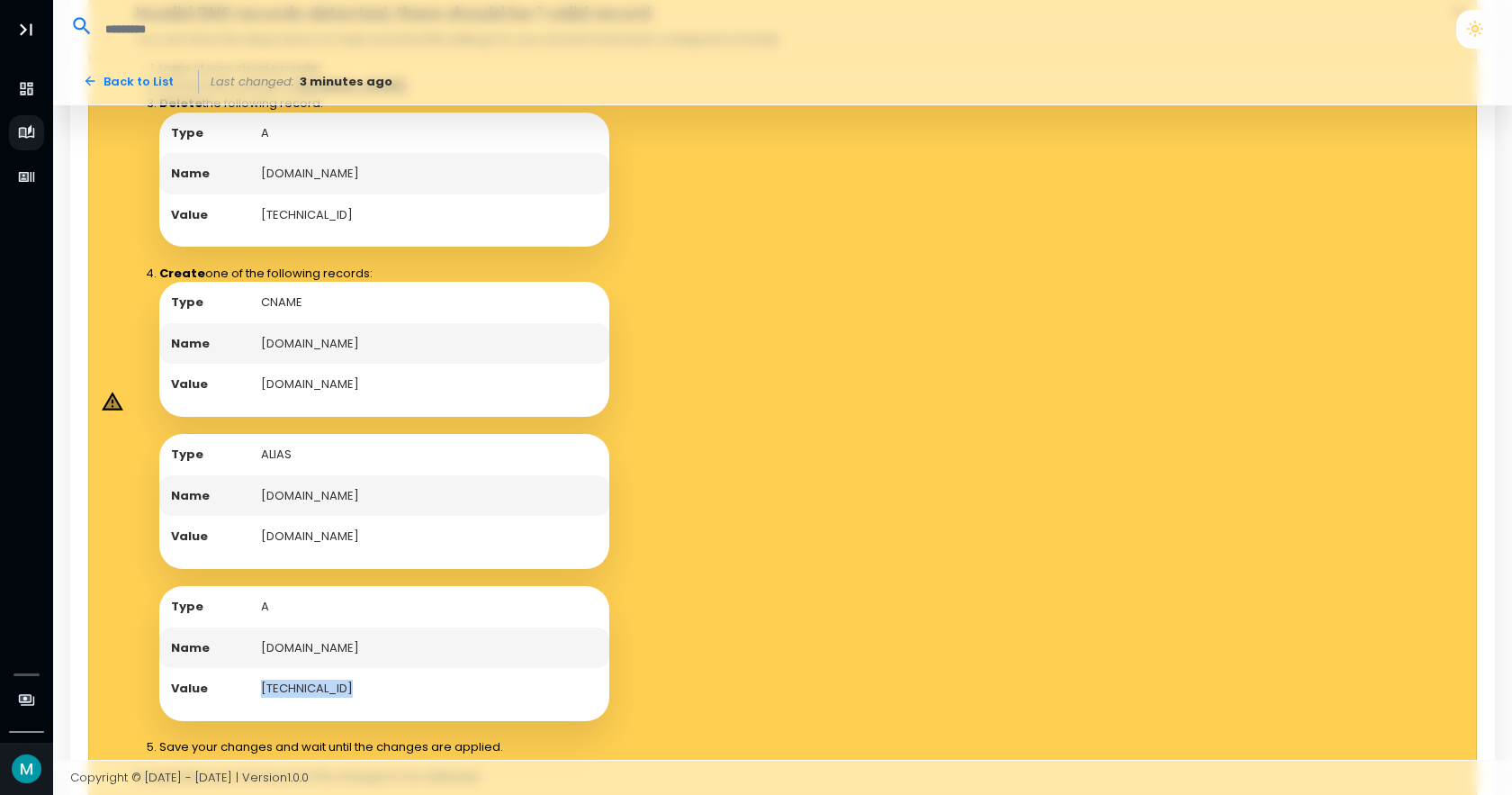
scroll to position [486, 0]
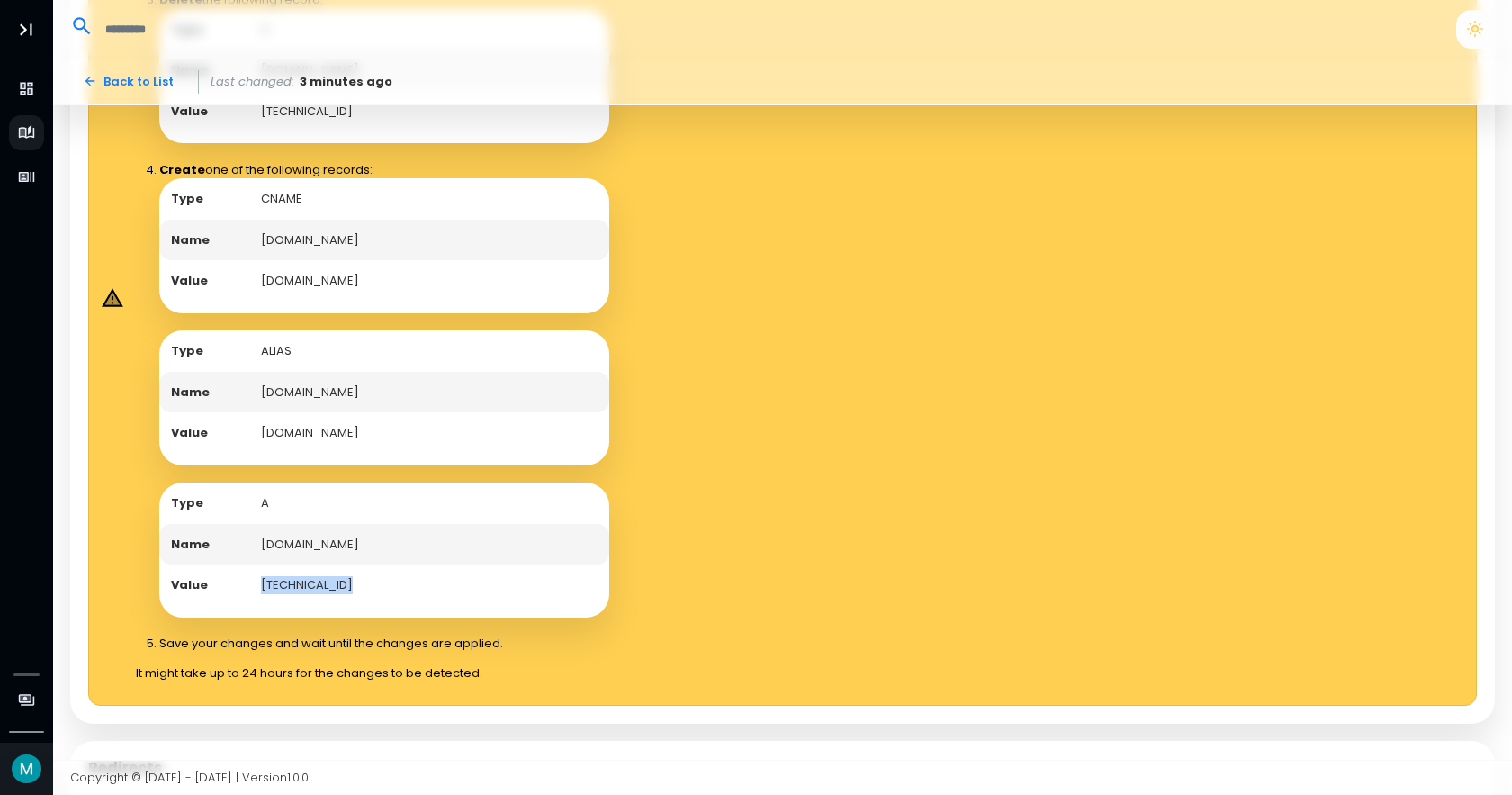
drag, startPoint x: 534, startPoint y: 645, endPoint x: 508, endPoint y: 238, distance: 407.8
click at [508, 238] on ol "Login at your cloud provider Find the DNS settings for [DOMAIN_NAME] Delete the…" at bounding box center [458, 304] width 645 height 697
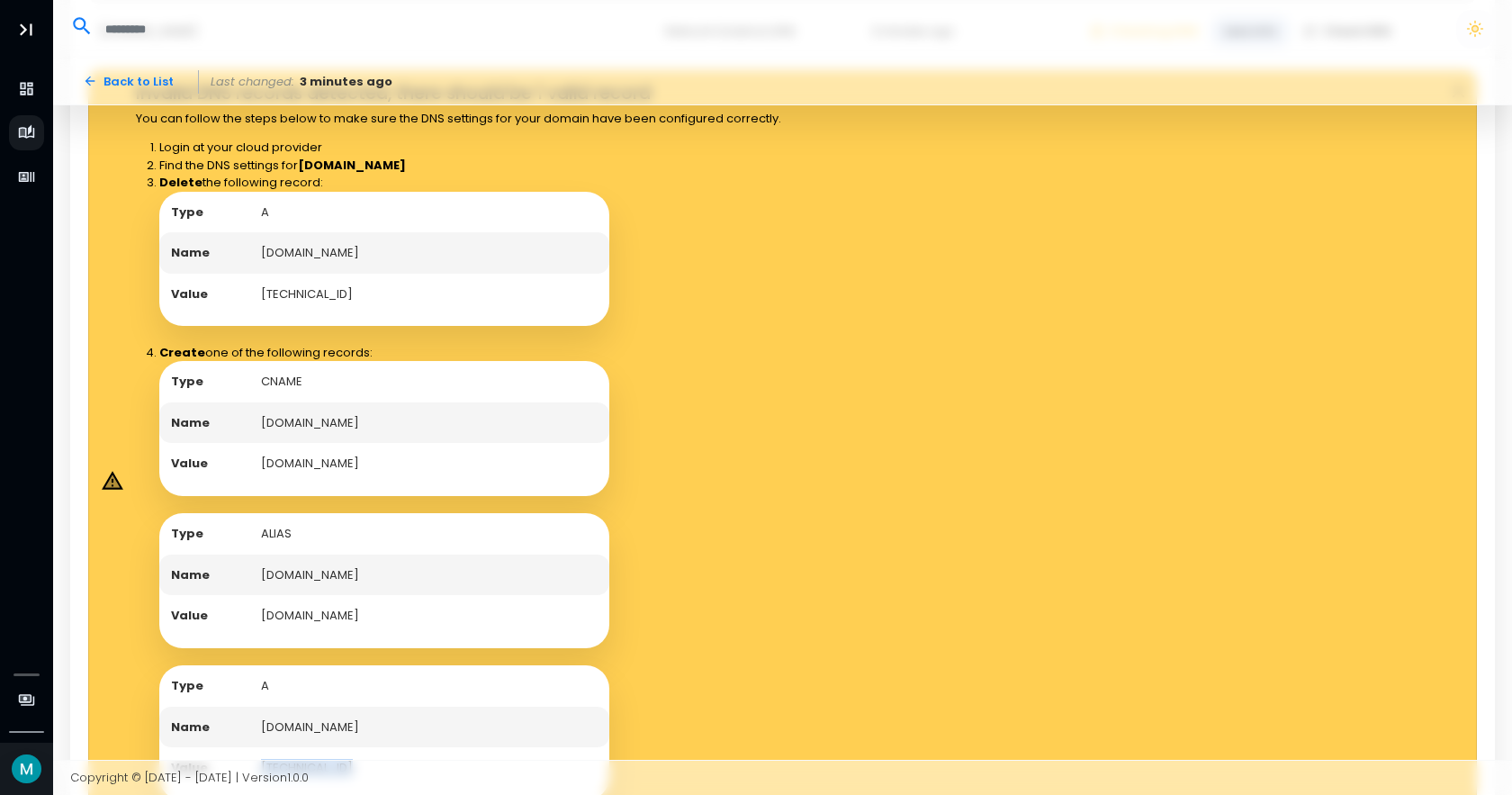
scroll to position [235, 0]
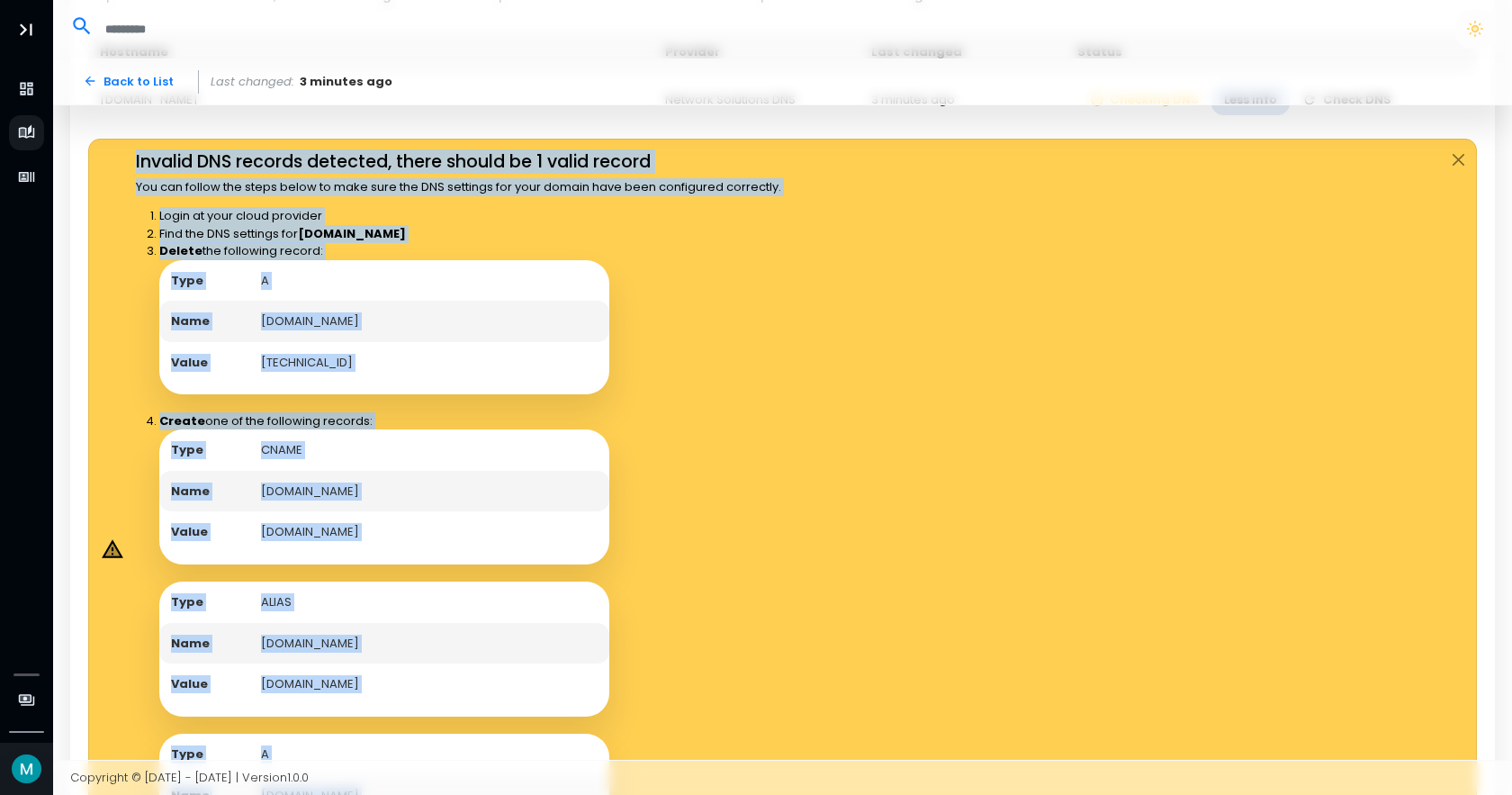
click at [136, 165] on h4 "Invalid DNS records detected, there should be 1 valid record" at bounding box center [458, 162] width 645 height 21
copy div "Invalid DNS records detected, there should be 1 valid record You can follow the…"
click at [760, 364] on div "Type A Name [DOMAIN_NAME] Value [TECHNICAL_ID]" at bounding box center [470, 327] width 622 height 135
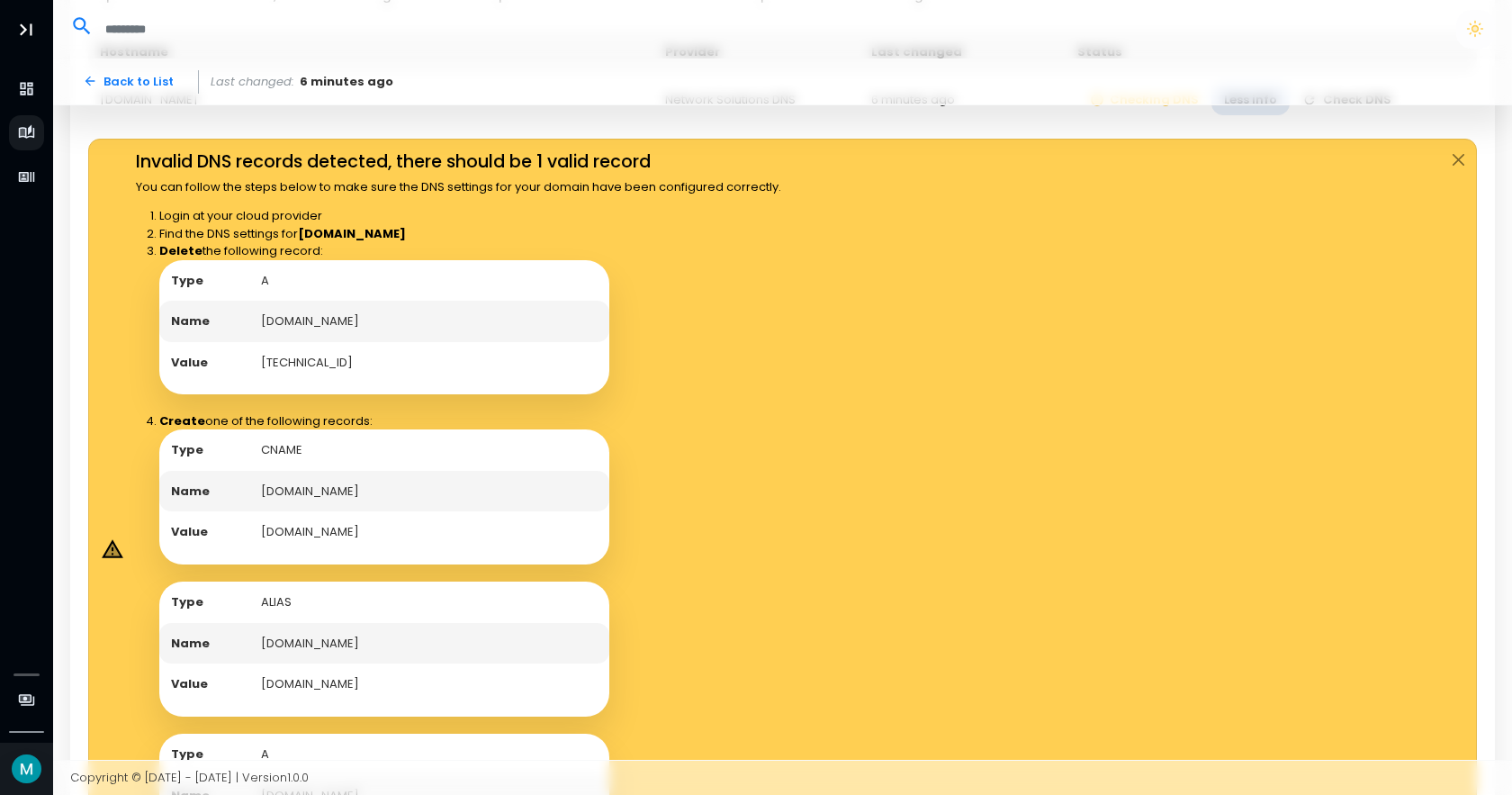
scroll to position [0, 0]
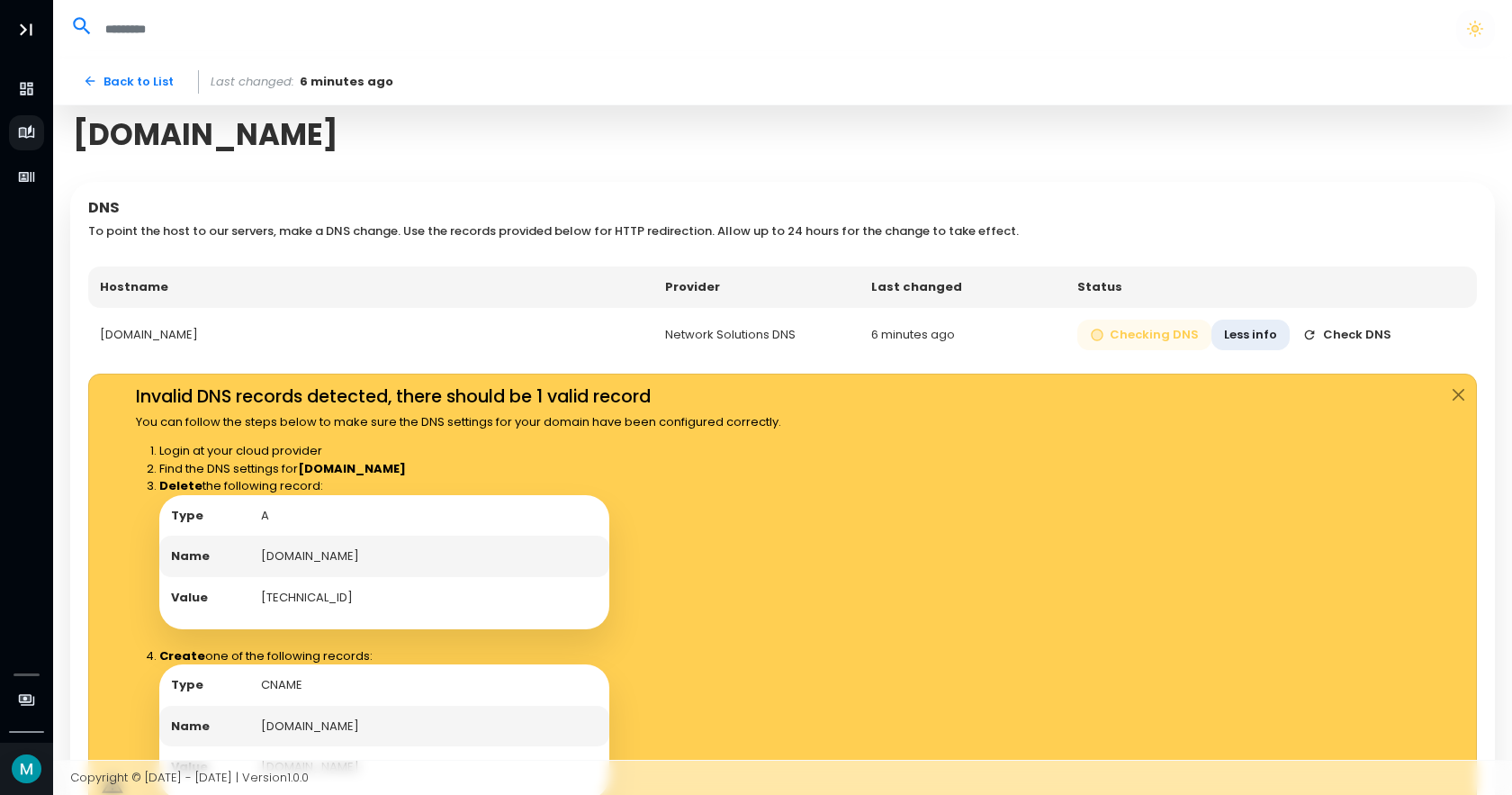
click at [1177, 333] on button "Checking DNS" at bounding box center [1145, 334] width 135 height 31
click at [1338, 343] on button "Check DNS" at bounding box center [1346, 334] width 114 height 31
click at [1248, 324] on button "Less info" at bounding box center [1250, 334] width 78 height 31
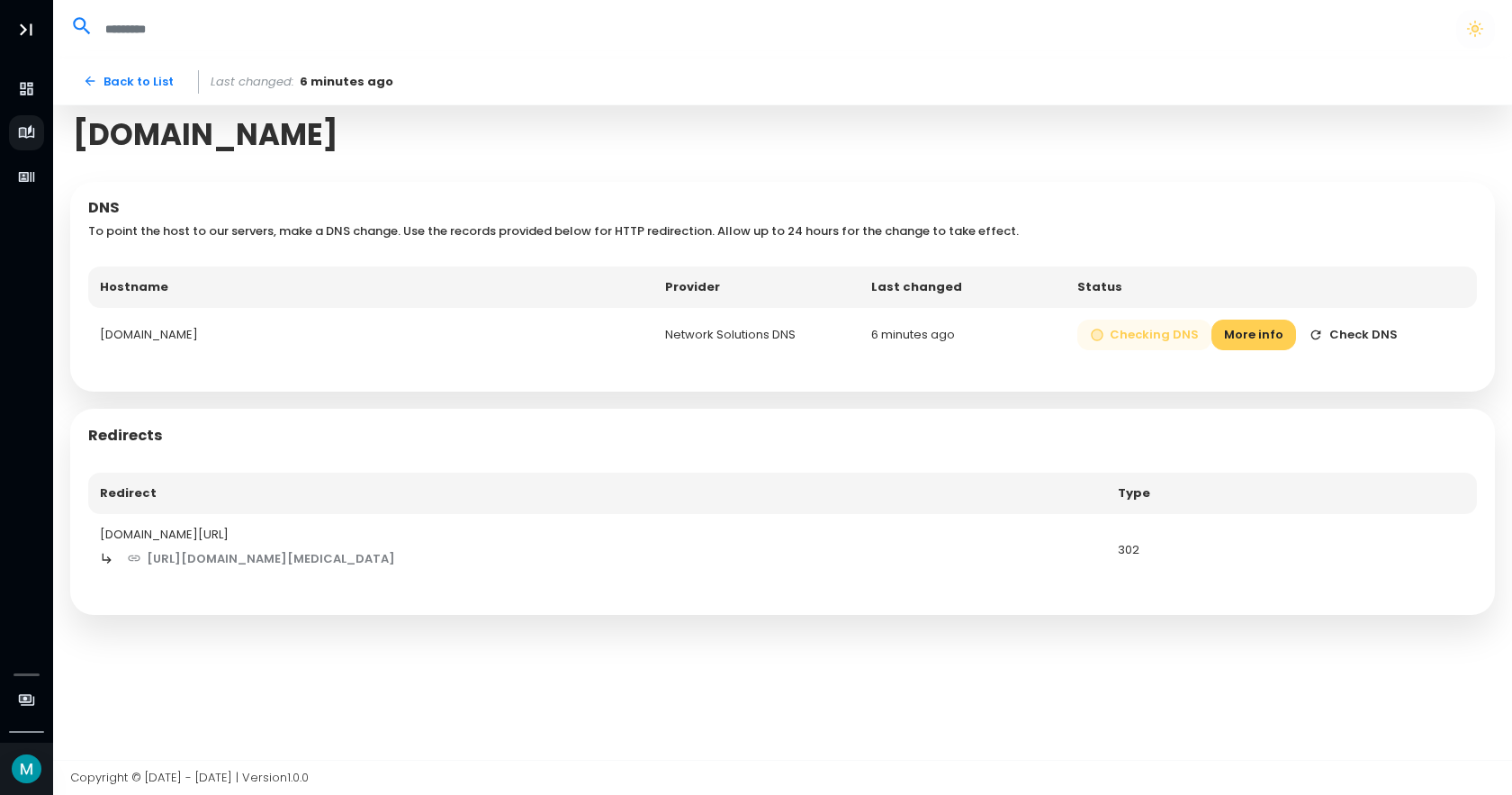
click at [1135, 329] on button "Checking DNS" at bounding box center [1145, 334] width 135 height 31
click at [119, 89] on link "Back to List" at bounding box center [128, 81] width 116 height 31
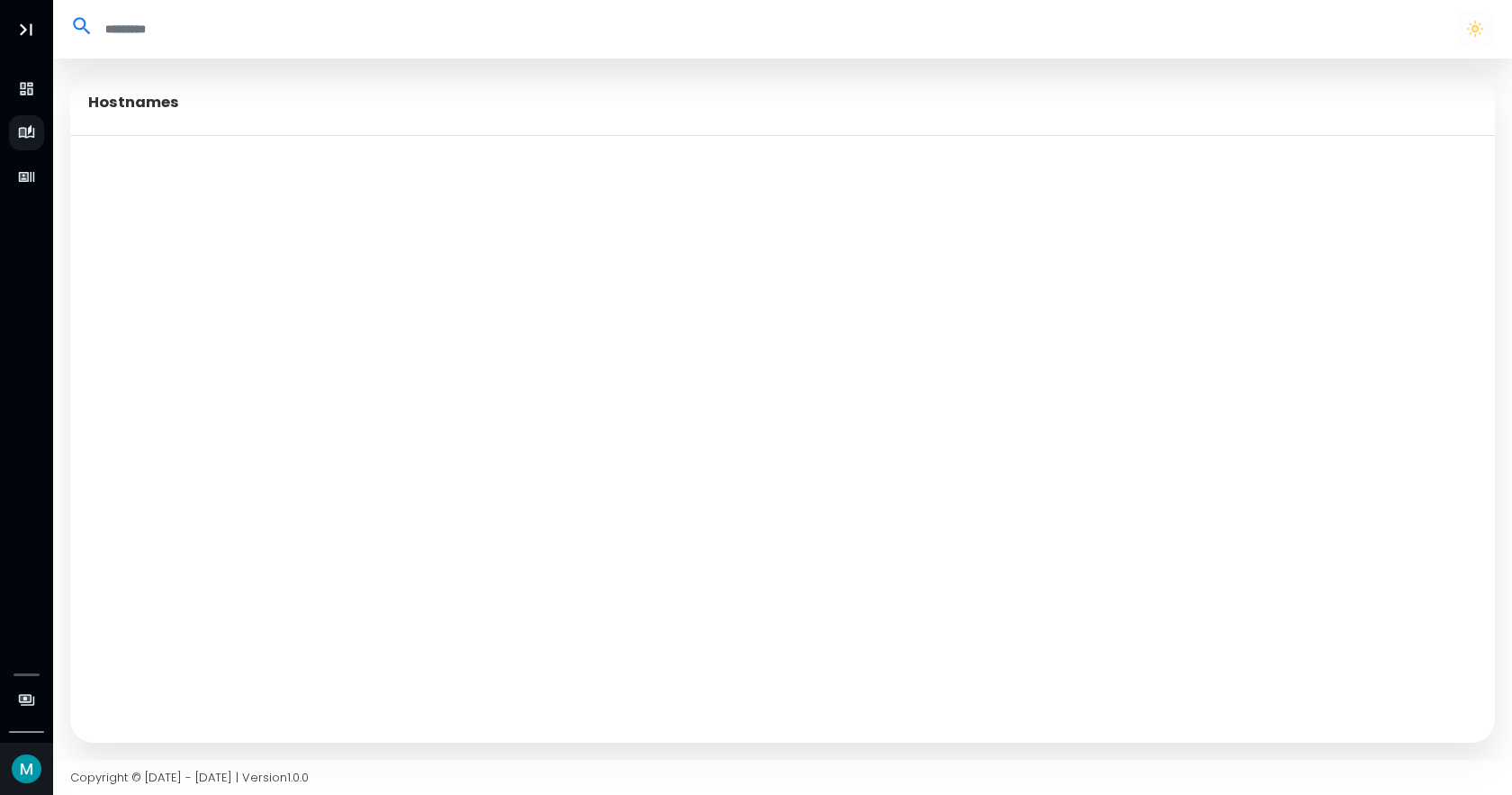
select select "**"
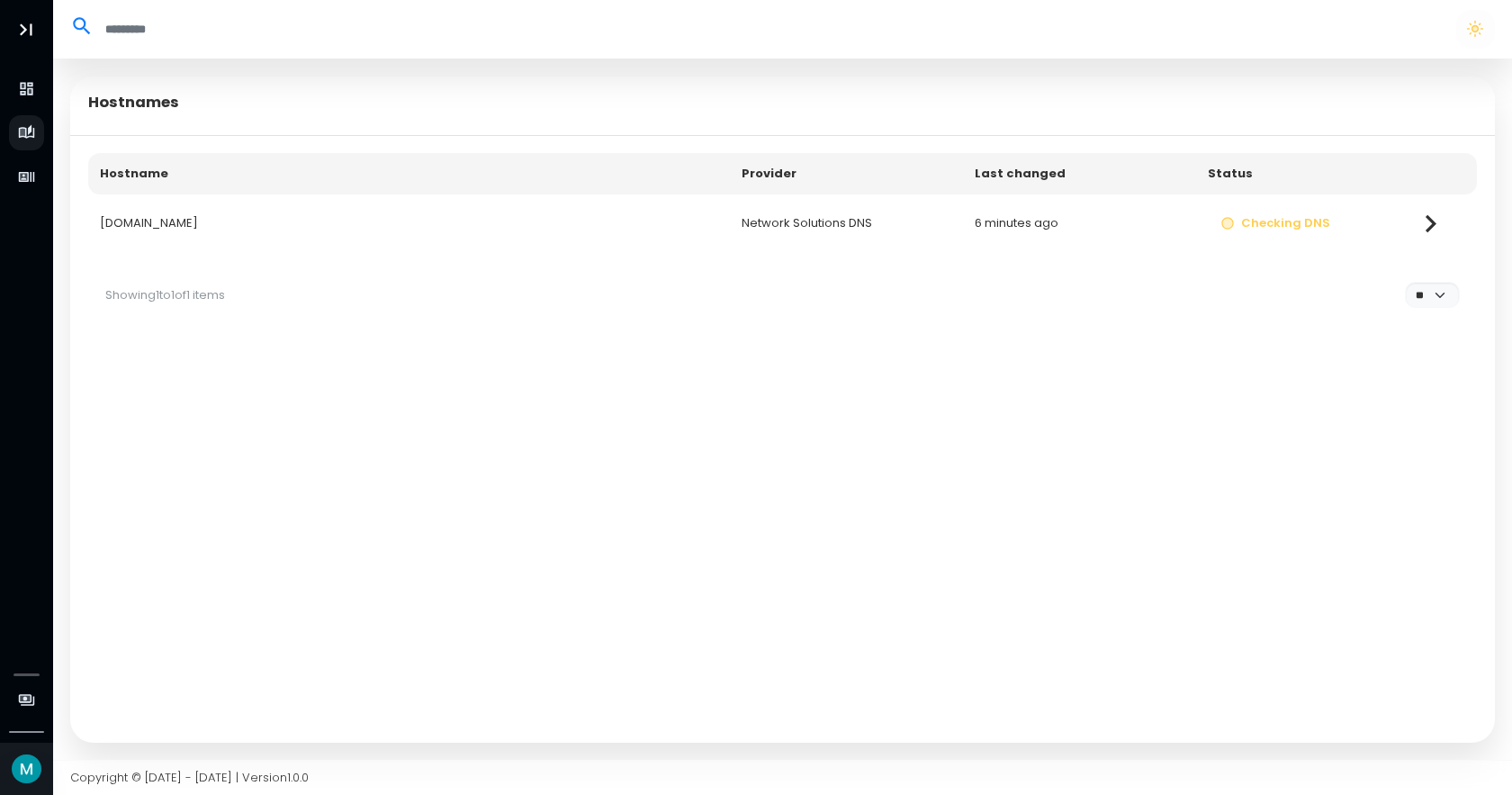
click at [274, 222] on td "[DOMAIN_NAME]" at bounding box center [409, 223] width 642 height 58
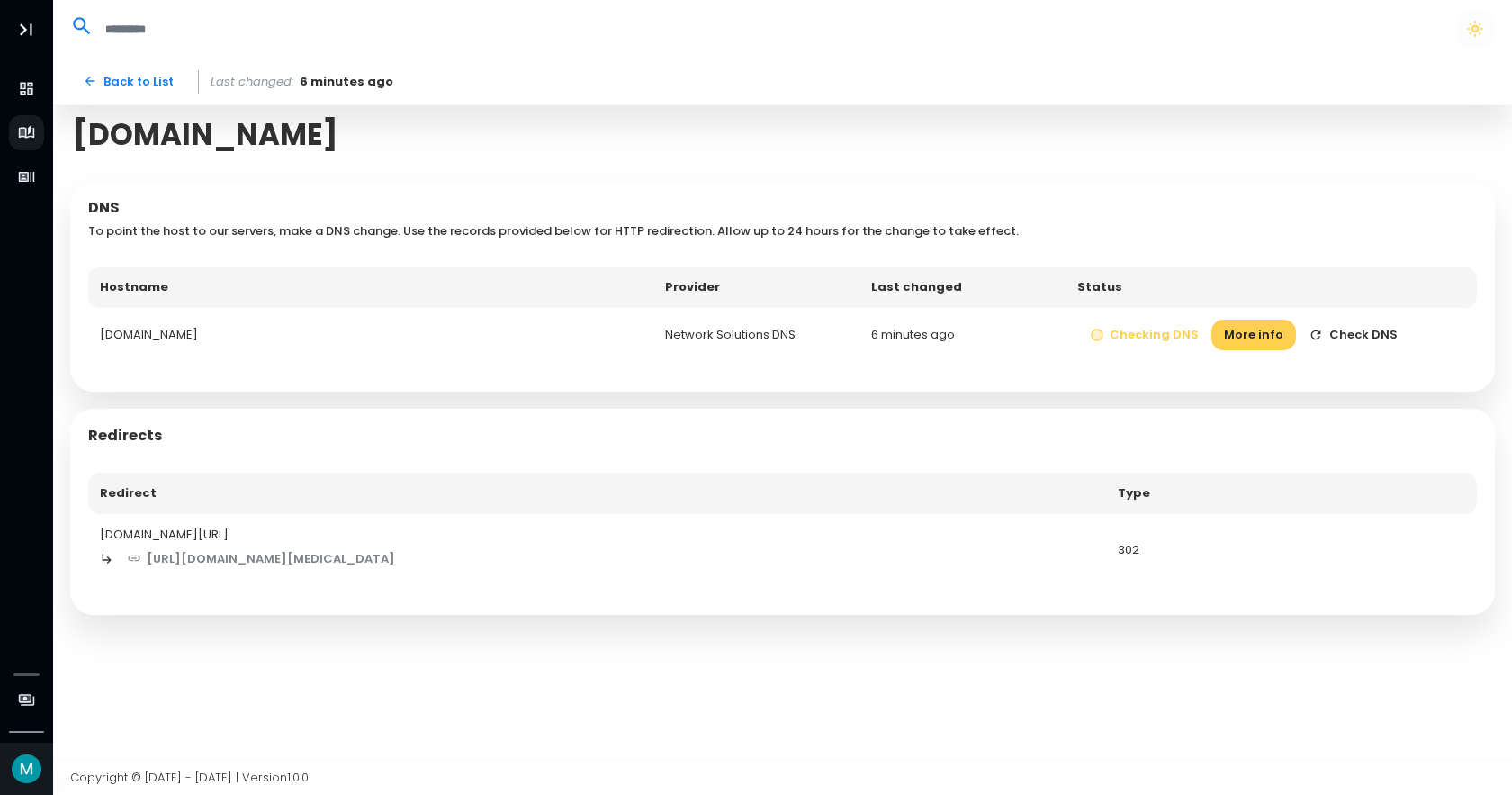
click at [1354, 337] on button "Check DNS" at bounding box center [1353, 334] width 114 height 31
click at [1331, 336] on button "Check DNS" at bounding box center [1353, 334] width 114 height 31
click at [1317, 333] on button "Check DNS" at bounding box center [1353, 334] width 114 height 31
click at [133, 74] on link "Back to List" at bounding box center [128, 81] width 116 height 31
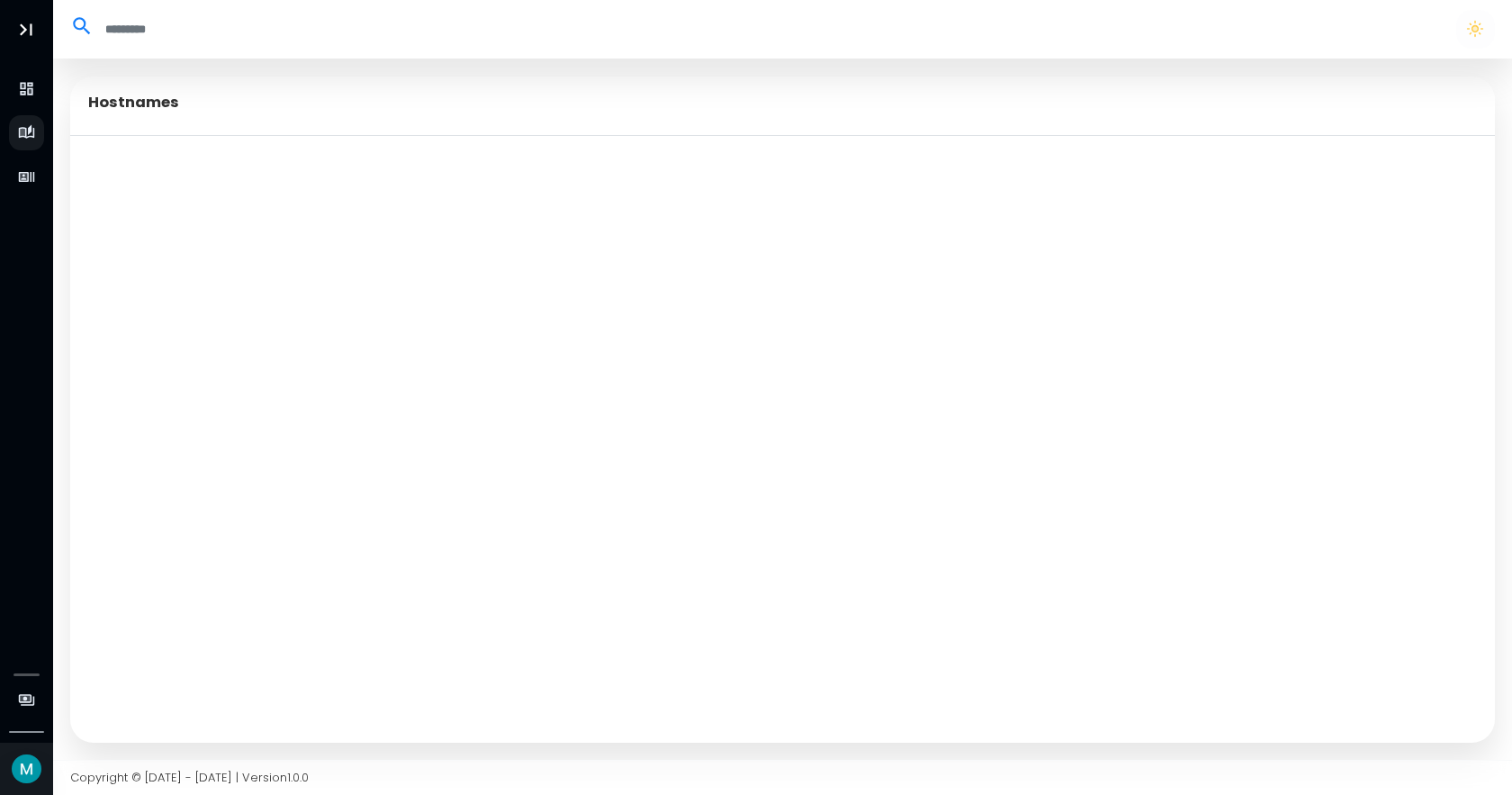
select select "**"
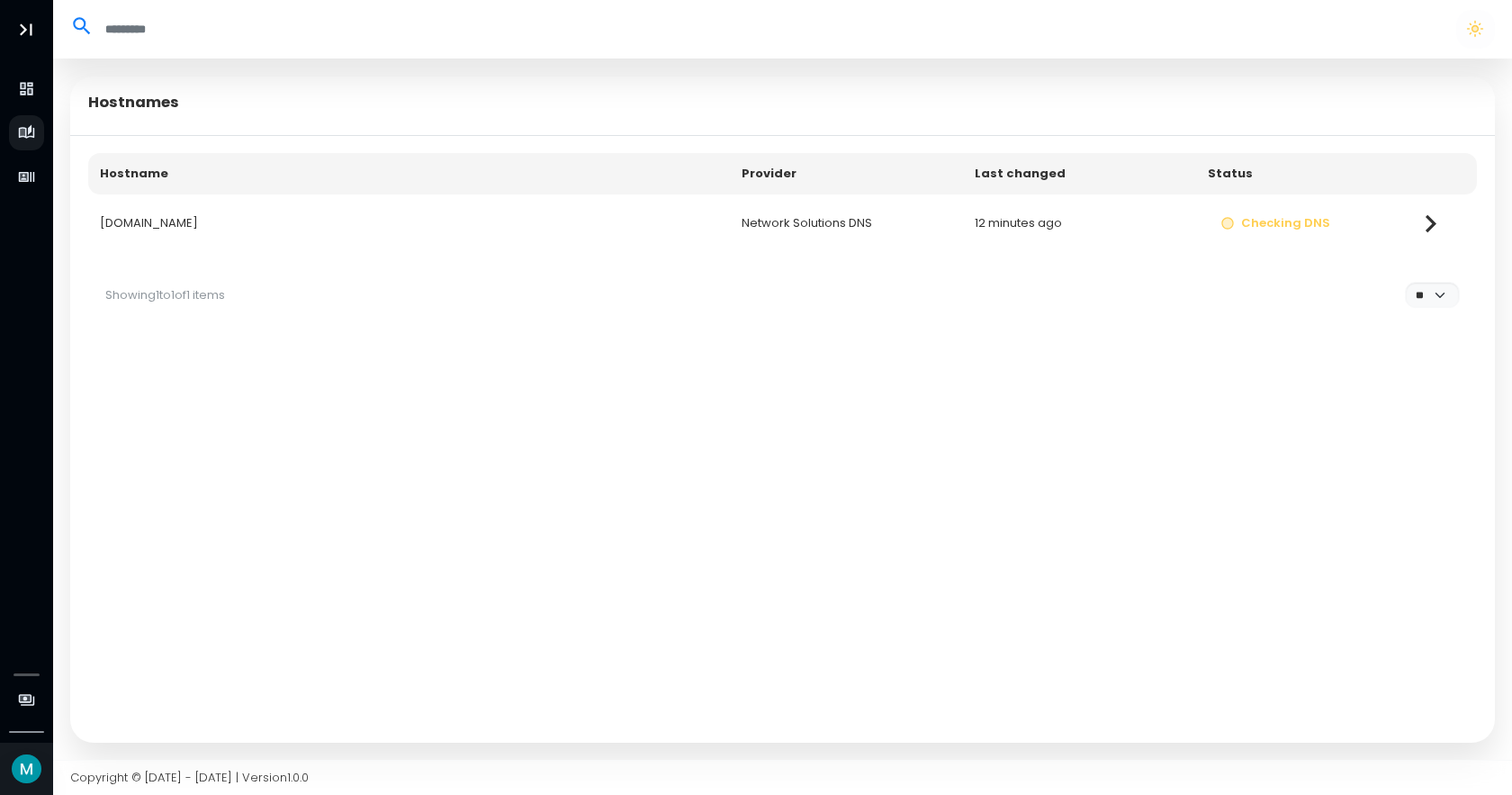
click at [476, 225] on td "[DOMAIN_NAME]" at bounding box center [409, 223] width 642 height 58
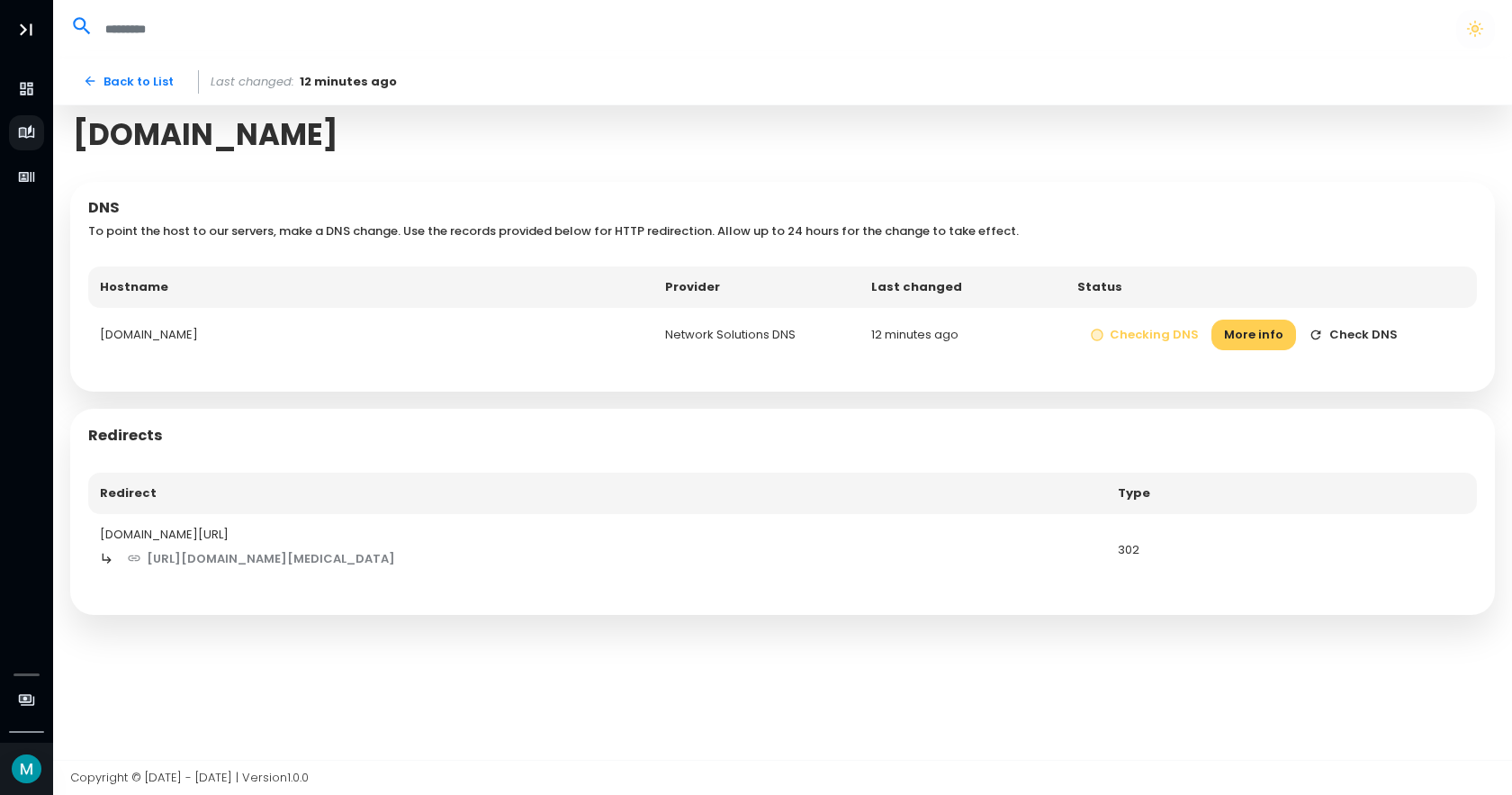
click at [240, 536] on div "[DOMAIN_NAME][URL]" at bounding box center [597, 534] width 996 height 18
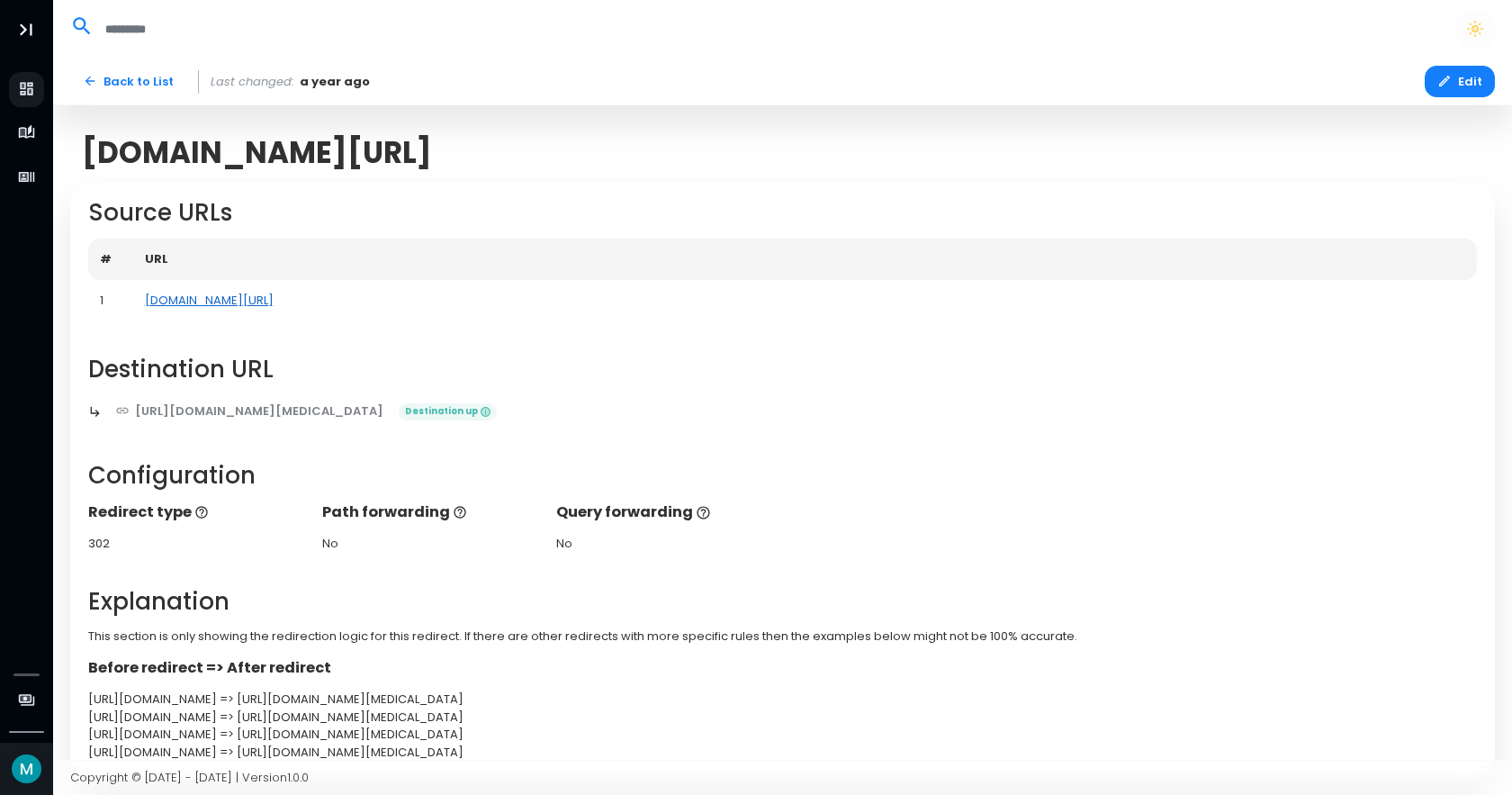
click at [229, 295] on link "[DOMAIN_NAME][URL]" at bounding box center [209, 300] width 129 height 17
